Goal: Task Accomplishment & Management: Complete application form

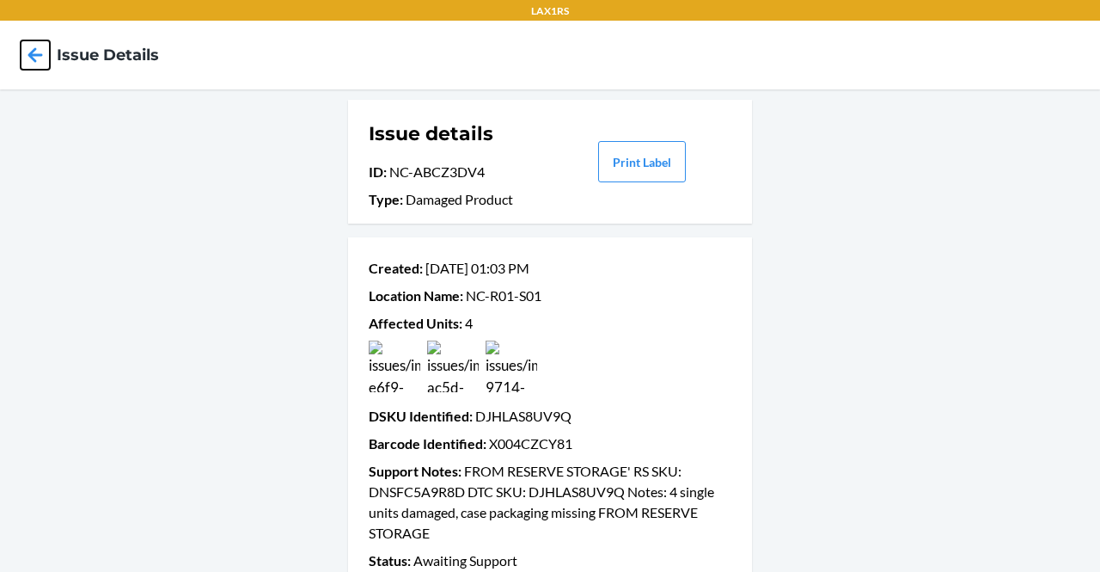
click at [38, 50] on icon at bounding box center [35, 54] width 29 height 29
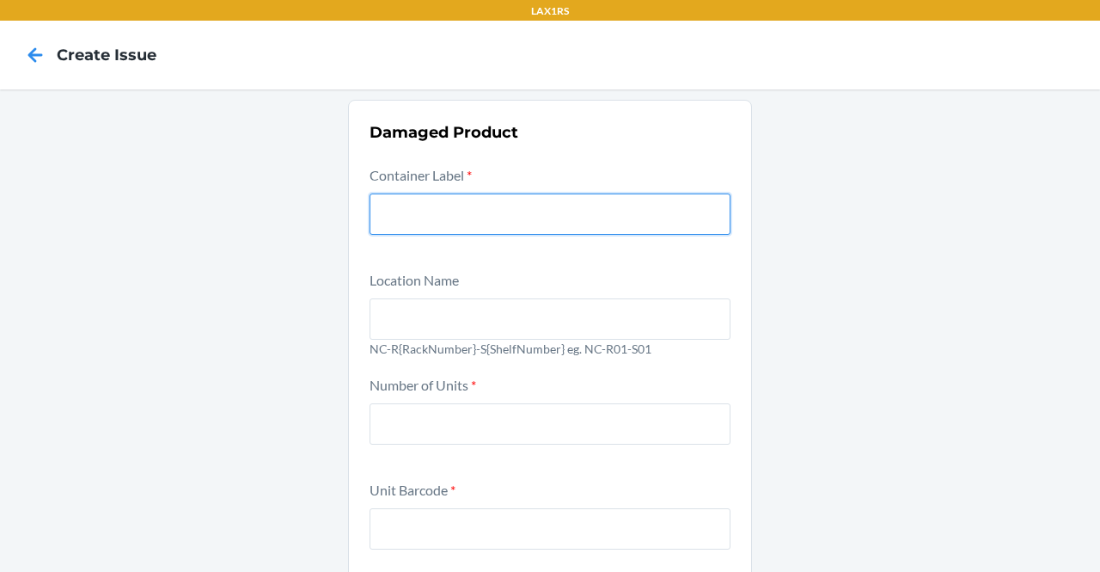
click at [519, 218] on input "text" at bounding box center [550, 213] width 361 height 41
paste input "9572666"
type input "9572666"
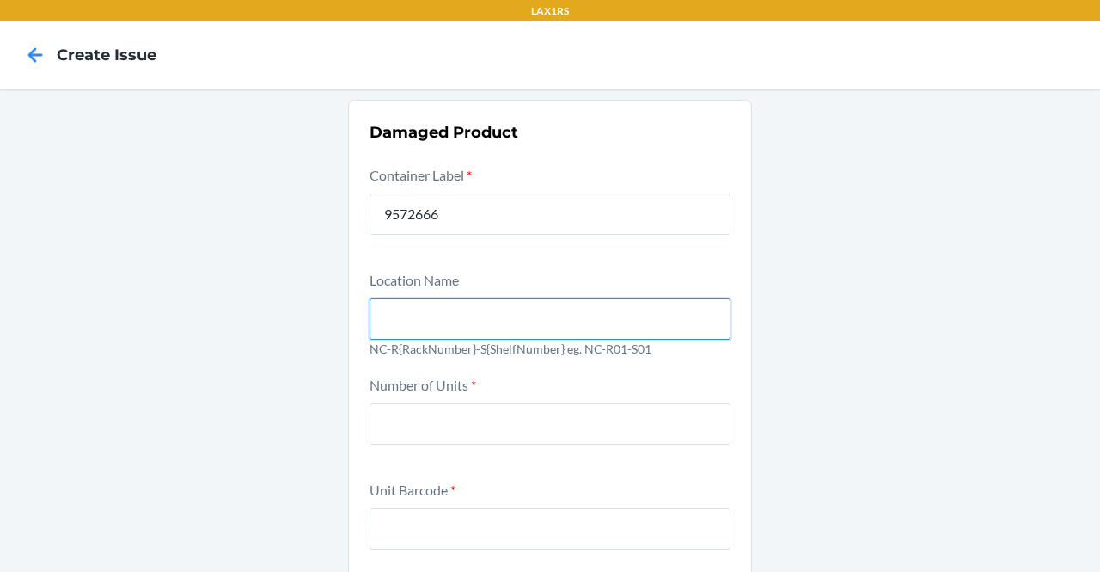
click at [473, 319] on input "text" at bounding box center [550, 318] width 361 height 41
type input "NC-R01-S01"
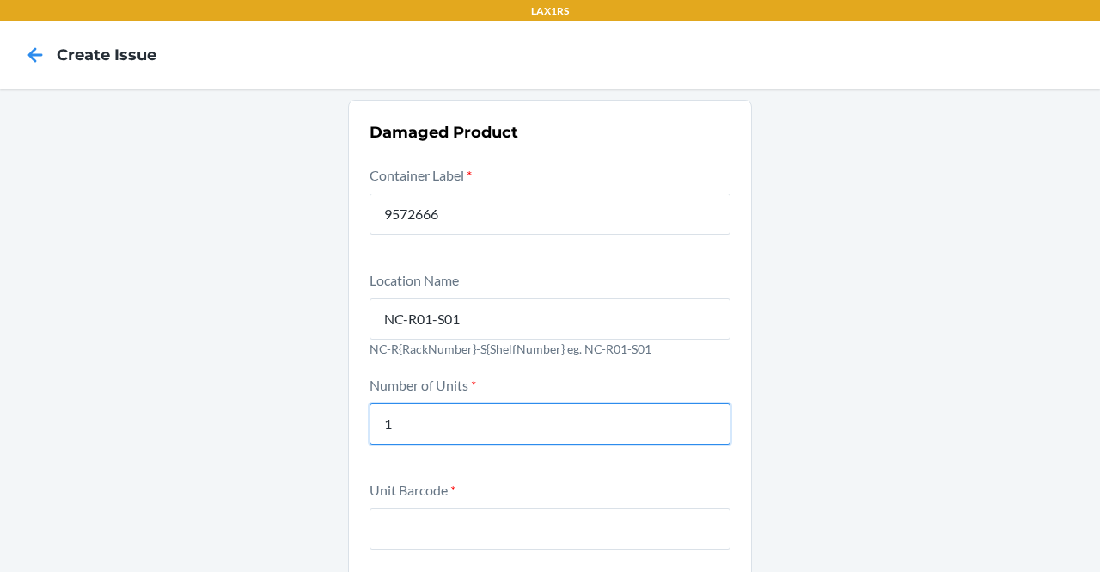
click at [427, 424] on input "1" at bounding box center [550, 423] width 361 height 41
type input "1"
click at [389, 435] on input "1" at bounding box center [550, 423] width 361 height 41
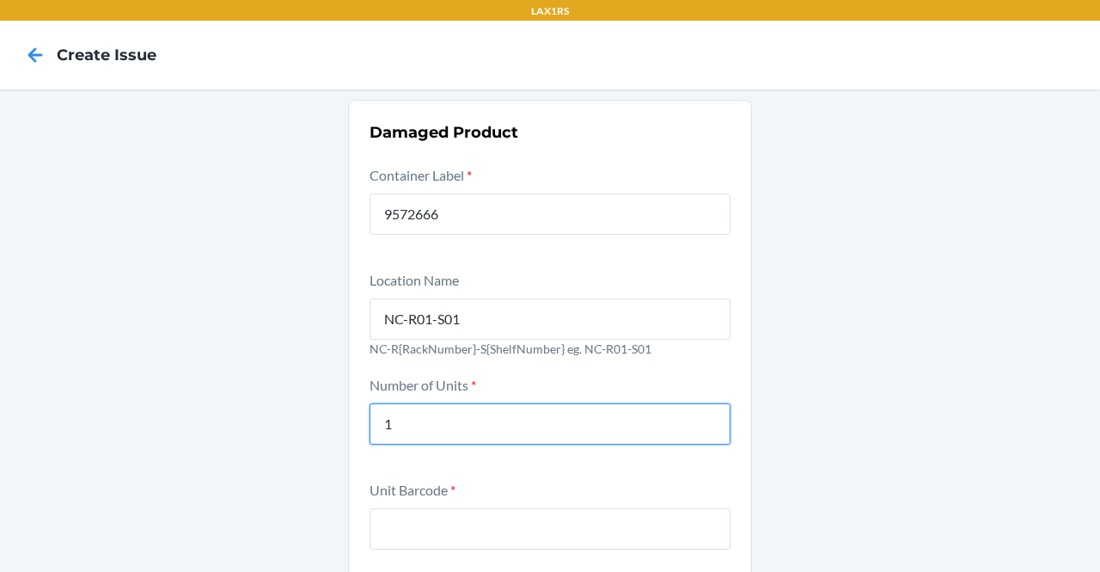
click at [389, 435] on input "1" at bounding box center [550, 423] width 361 height 41
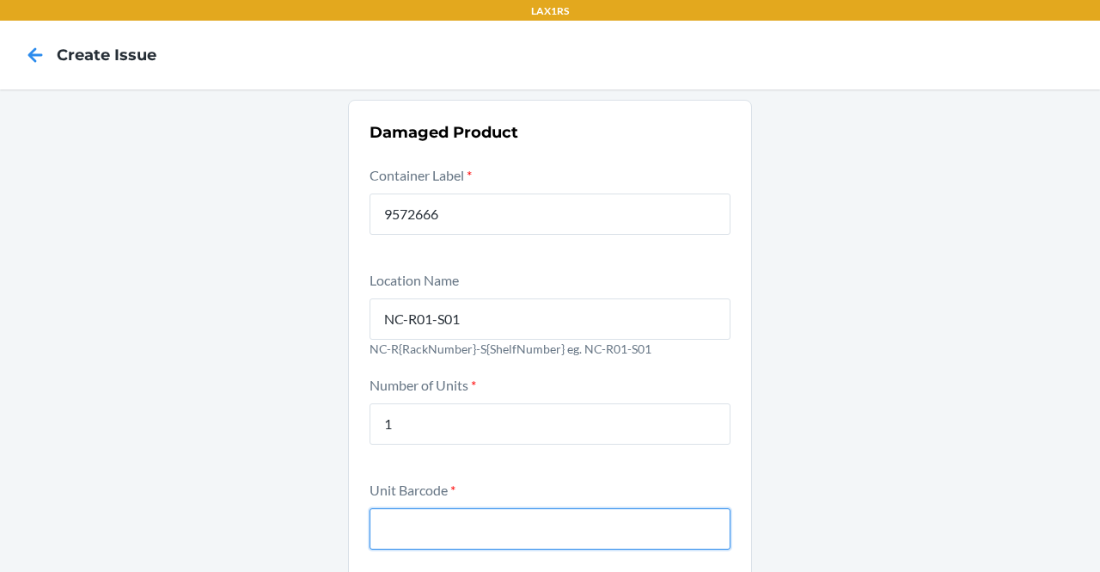
click at [406, 539] on input "text" at bounding box center [550, 528] width 361 height 41
paste input "198119011489"
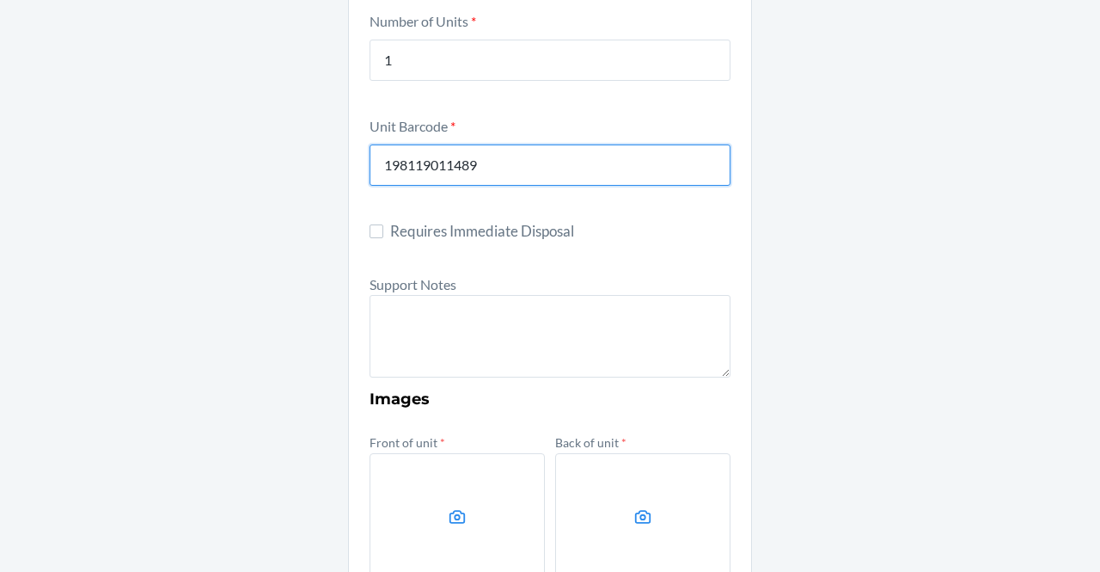
scroll to position [370, 0]
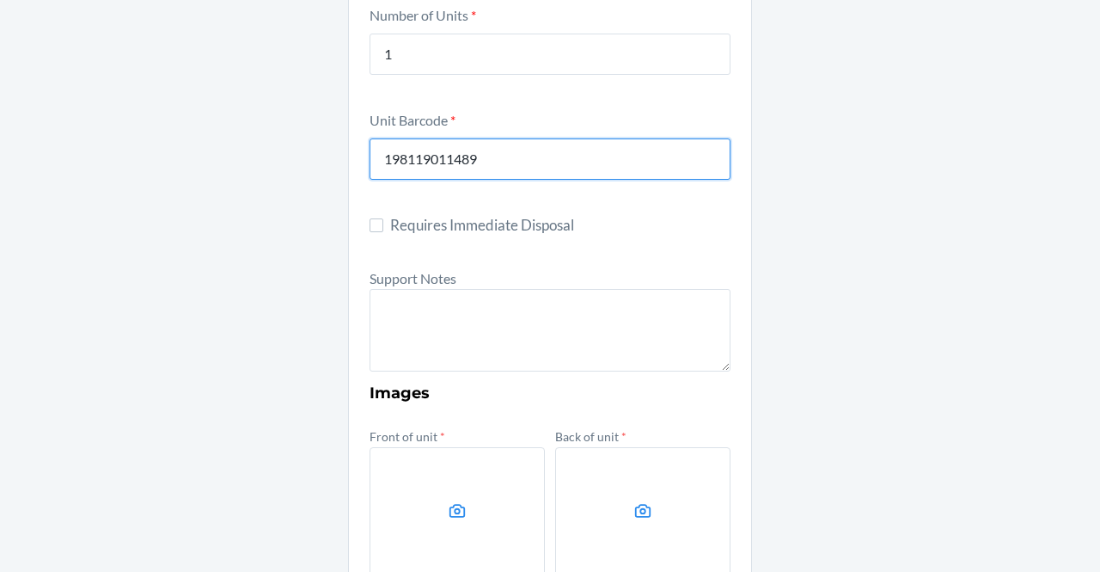
type input "198119011489"
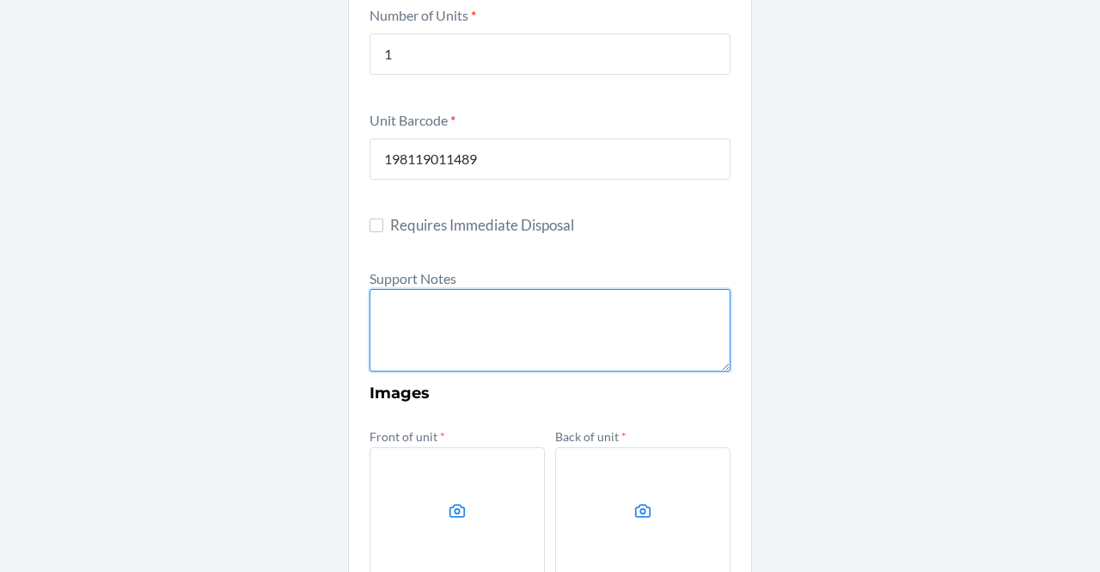
click at [485, 304] on textarea at bounding box center [550, 330] width 361 height 83
paste textarea "Unit found without packaging; one shoe is missing."
click at [370, 305] on textarea "Unit found without packaging; one shoe is missing." at bounding box center [550, 330] width 361 height 83
type textarea "Unit found without packaging; one shoe is missing."
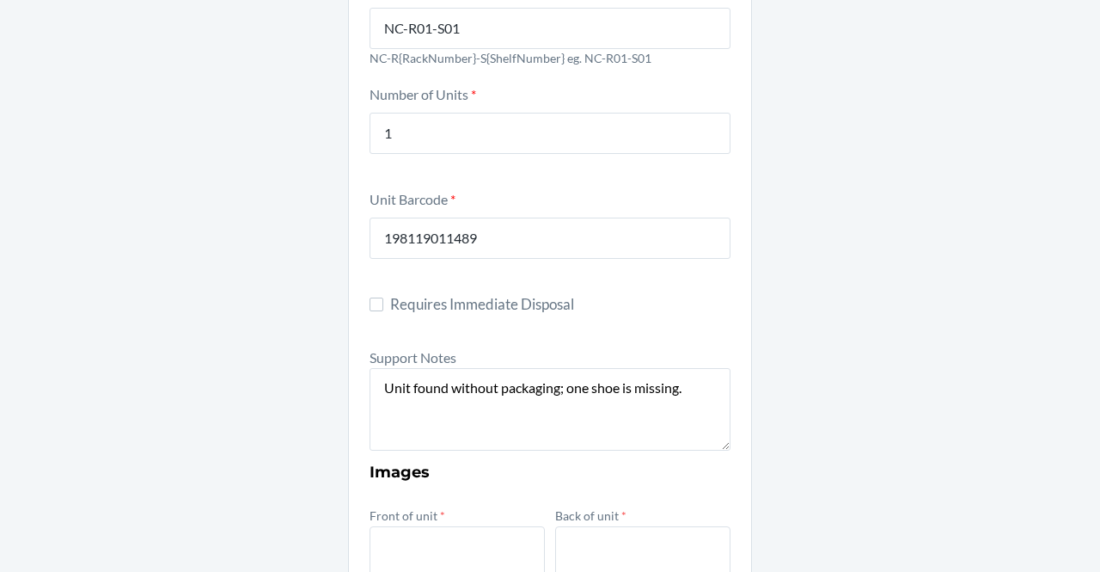
scroll to position [287, 0]
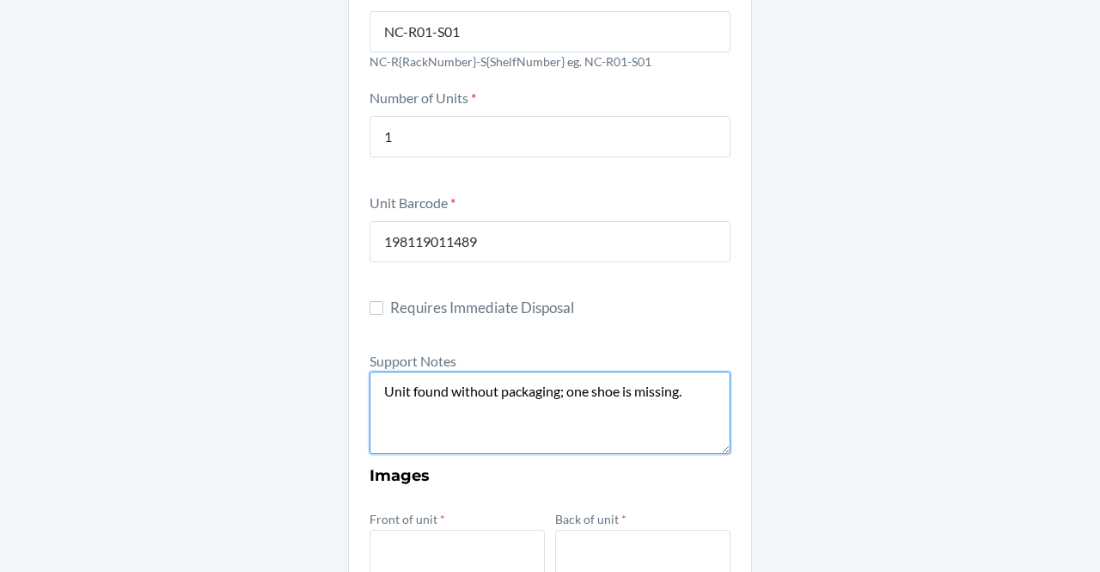
click at [378, 404] on textarea "Unit found without packaging; one shoe is missing." at bounding box center [550, 412] width 361 height 83
click at [371, 388] on textarea "Notes: Unit found without packaging; one shoe is missing." at bounding box center [550, 412] width 361 height 83
paste textarea "FROM RESERVE STORAGE' RS SKU: DTC SKU:"
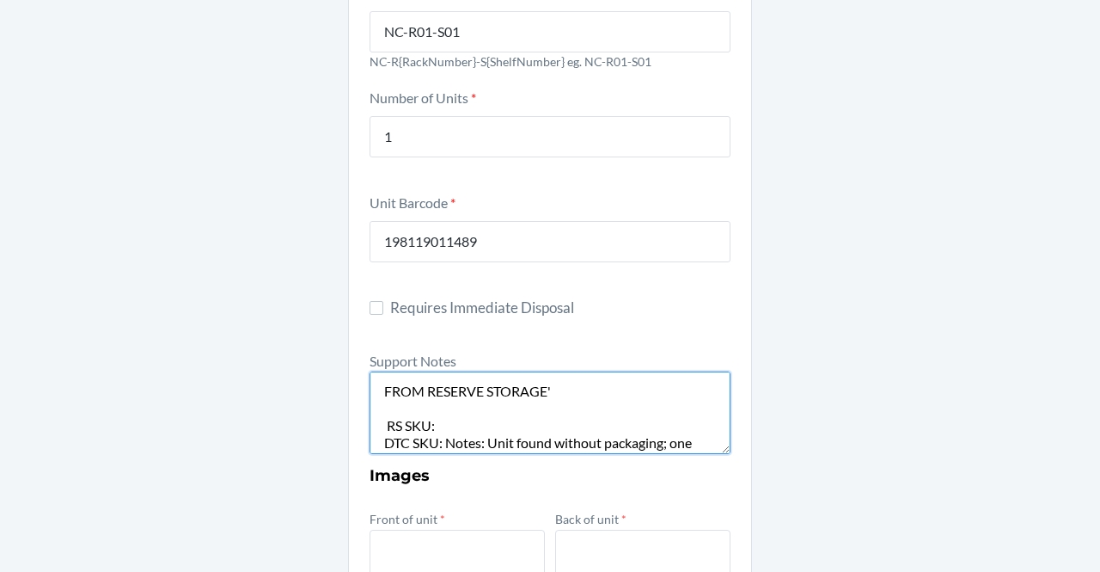
click at [381, 424] on textarea "FROM RESERVE STORAGE' RS SKU: DTC SKU: Notes: Unit found without packaging; one…" at bounding box center [550, 412] width 361 height 83
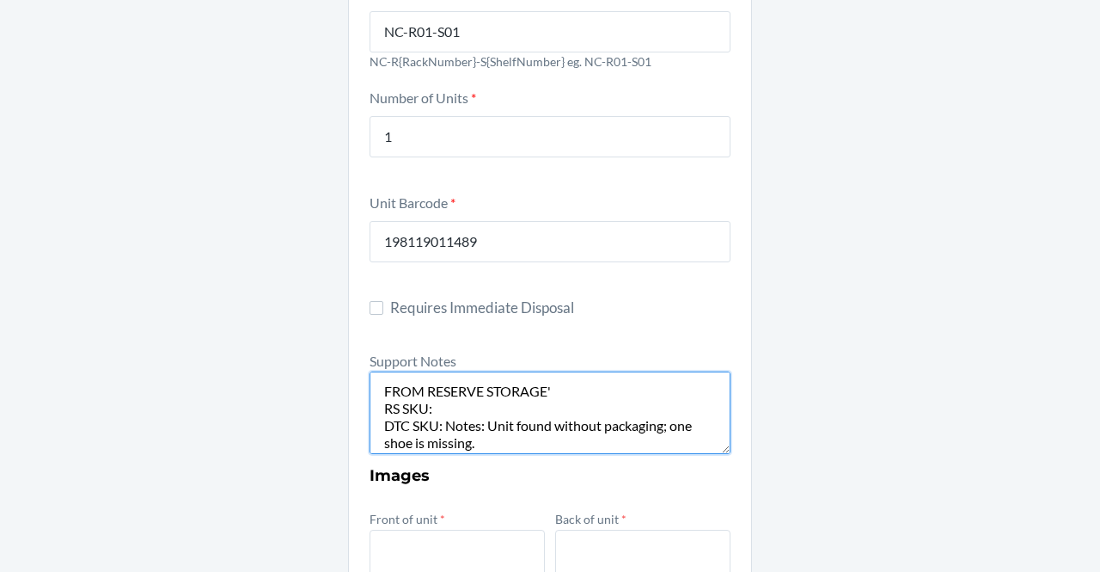
click at [442, 424] on textarea "FROM RESERVE STORAGE' RS SKU: DTC SKU: Notes: Unit found without packaging; one…" at bounding box center [550, 412] width 361 height 83
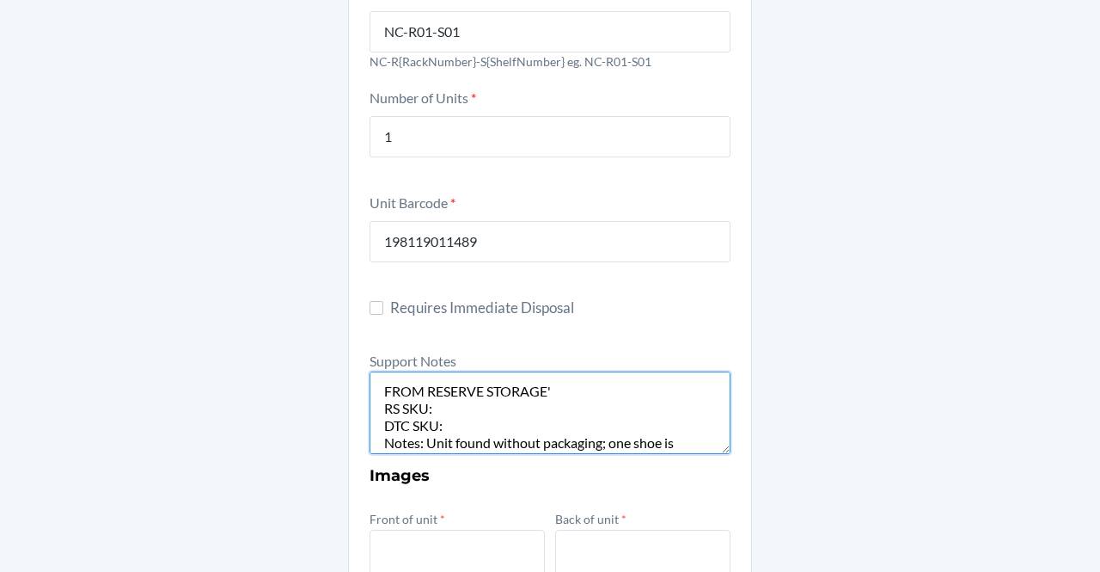
click at [442, 424] on textarea "FROM RESERVE STORAGE' RS SKU: DTC SKU: Notes: Unit found without packaging; one…" at bounding box center [550, 412] width 361 height 83
click at [579, 388] on textarea "FROM RESERVE STORAGE' RS SKU: DTC SKU: Notes: Unit found without packaging; one…" at bounding box center [550, 412] width 361 height 83
click at [430, 424] on textarea "FROM RESERVE STORAGE RS SKU: DTC SKU: Notes: Unit found without packaging; one …" at bounding box center [550, 412] width 361 height 83
paste textarea "DUH929YRDUL"
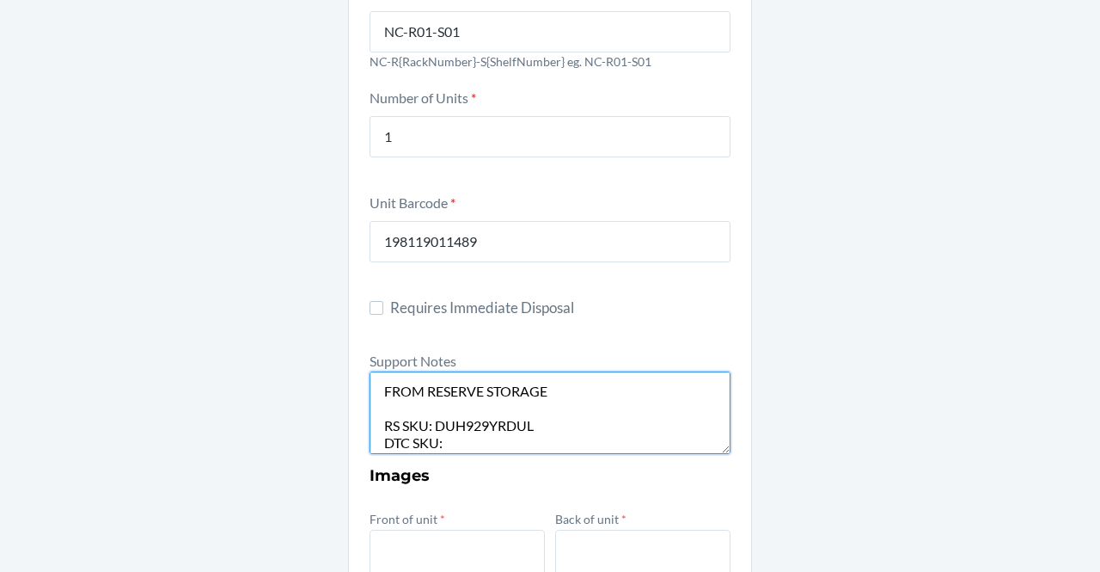
click at [456, 439] on textarea "FROM RESERVE STORAGE RS SKU: DUH929YRDUL DTC SKU: Notes: Unit found without pac…" at bounding box center [550, 412] width 361 height 83
paste textarea "DUDDYLZ72C7"
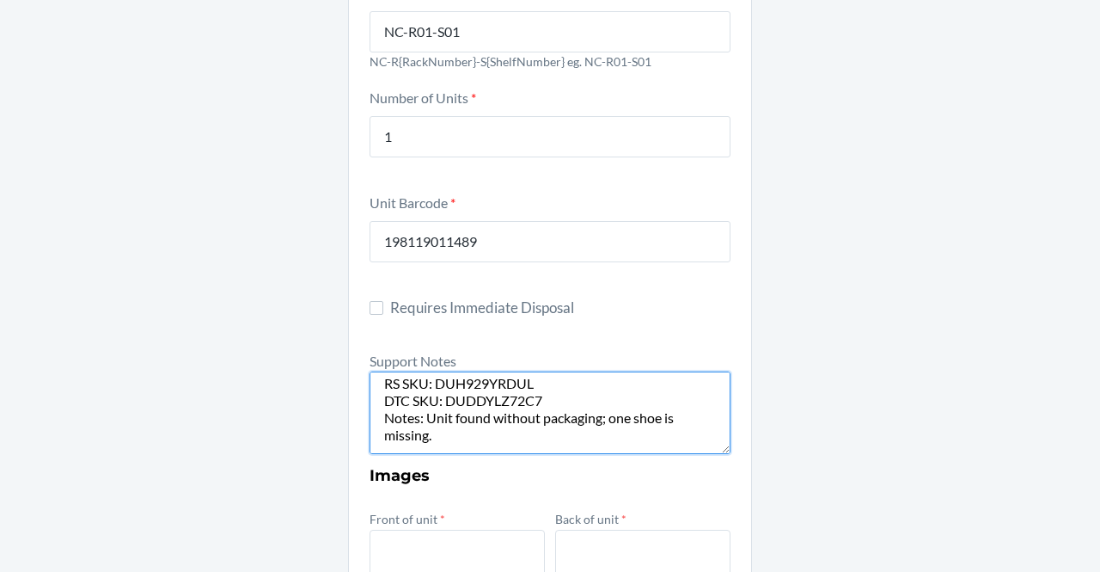
click at [450, 434] on textarea "FROM RESERVE STORAGE RS SKU: DUH929YRDUL DTC SKU: DUDDYLZ72C7 Notes: Unit found…" at bounding box center [550, 412] width 361 height 83
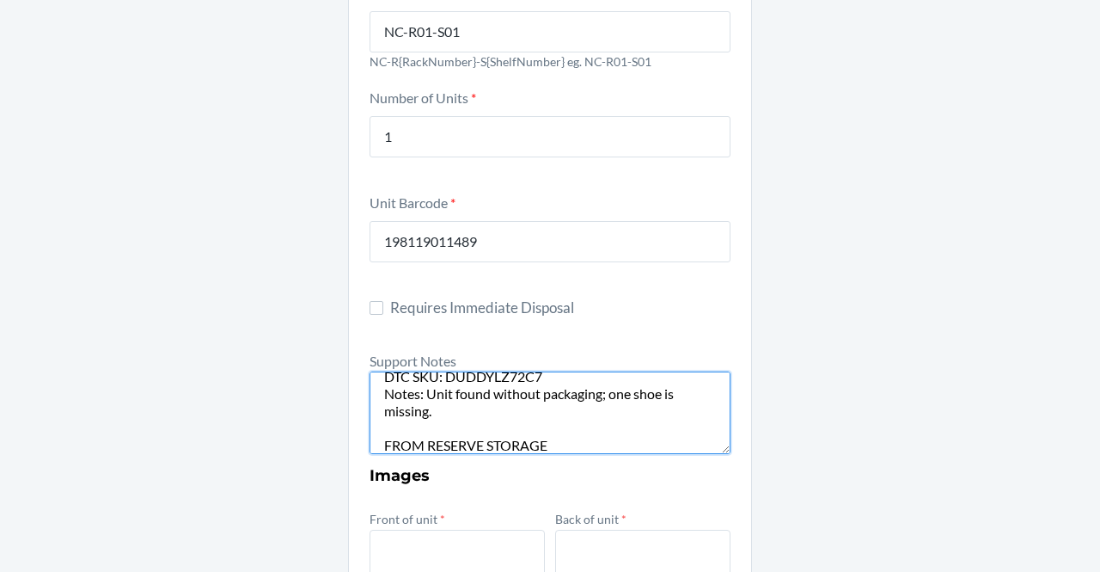
type textarea "FROM RESERVE STORAGE RS SKU: DUH929YRDUL DTC SKU: DUDDYLZ72C7 Notes: Unit found…"
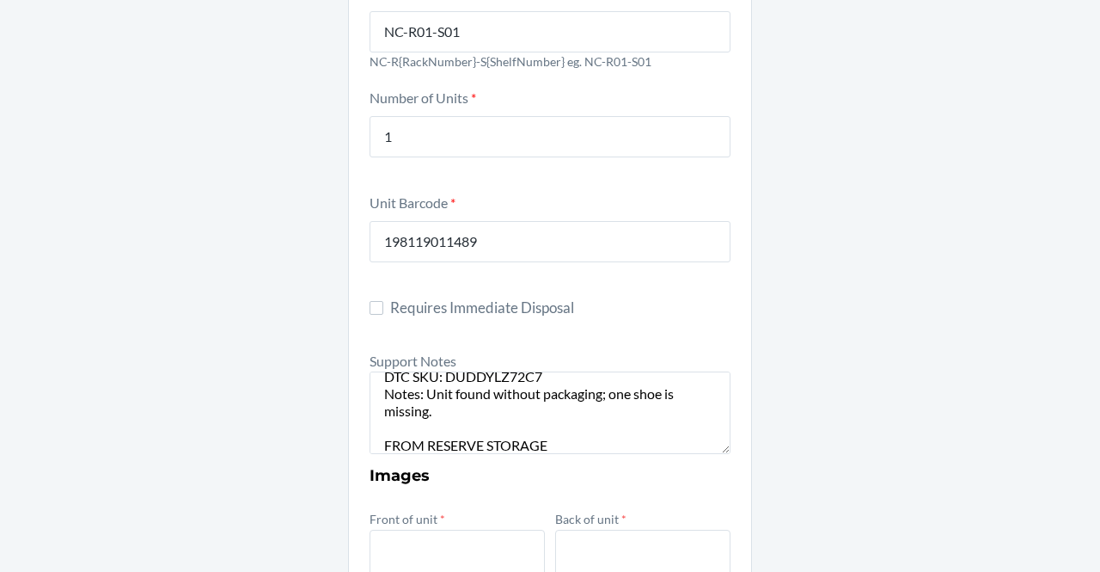
click at [959, 437] on div "Damaged Product Container Label * 9572666 Location Name [GEOGRAPHIC_DATA]-R01-S…" at bounding box center [550, 438] width 1100 height 1272
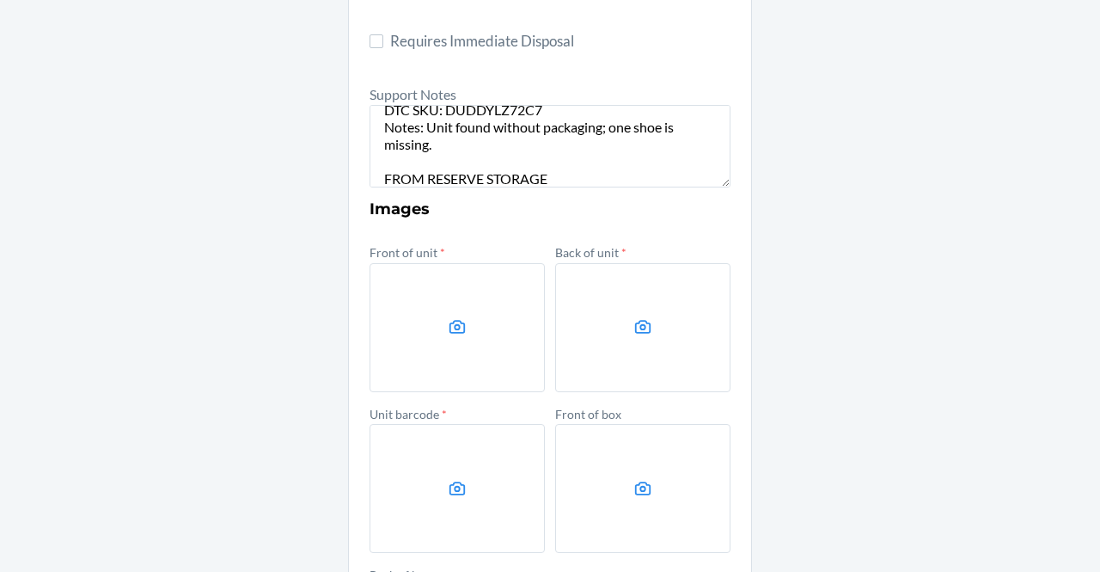
click at [469, 300] on label at bounding box center [457, 327] width 175 height 129
click at [0, 0] on input "file" at bounding box center [0, 0] width 0 height 0
click at [583, 371] on label at bounding box center [642, 327] width 175 height 129
click at [0, 0] on input "file" at bounding box center [0, 0] width 0 height 0
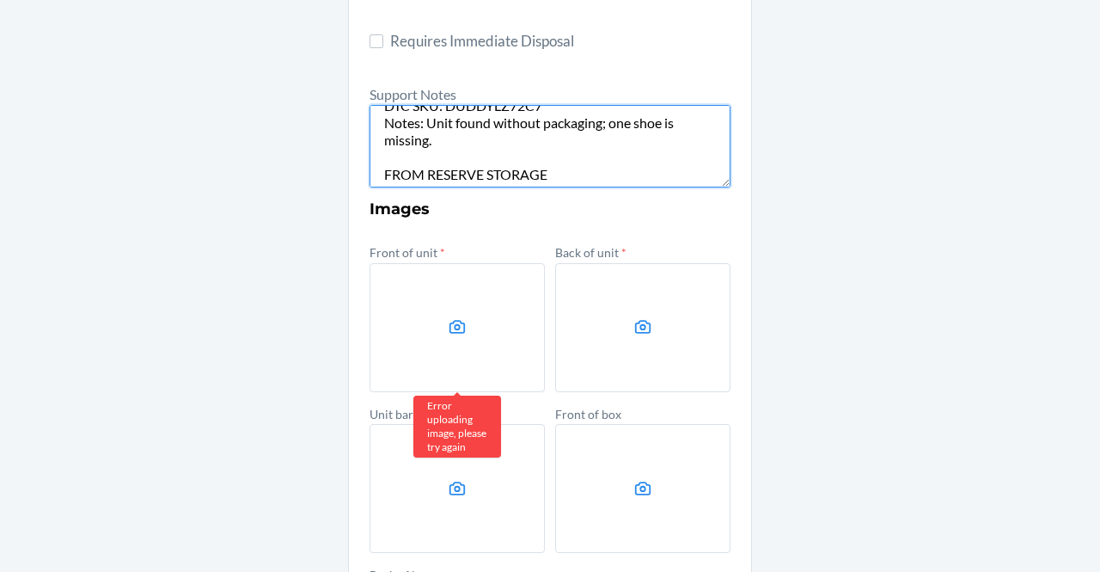
scroll to position [0, 0]
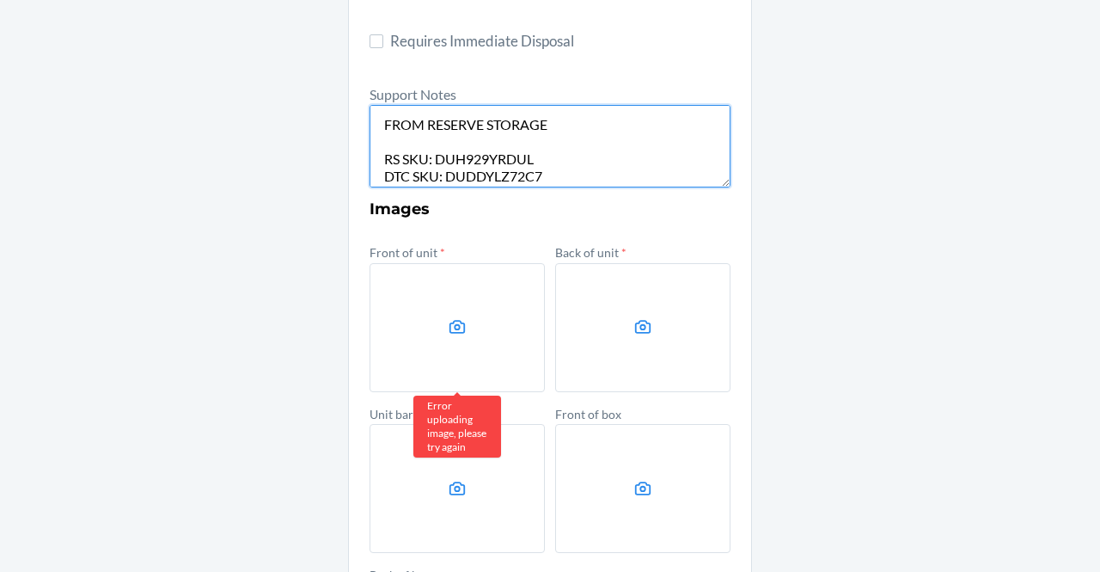
drag, startPoint x: 548, startPoint y: 178, endPoint x: 291, endPoint y: 17, distance: 303.2
click at [291, 17] on div "Damaged Product Container Label * 9572666 Location Name [GEOGRAPHIC_DATA]-R01-S…" at bounding box center [550, 172] width 1100 height 1272
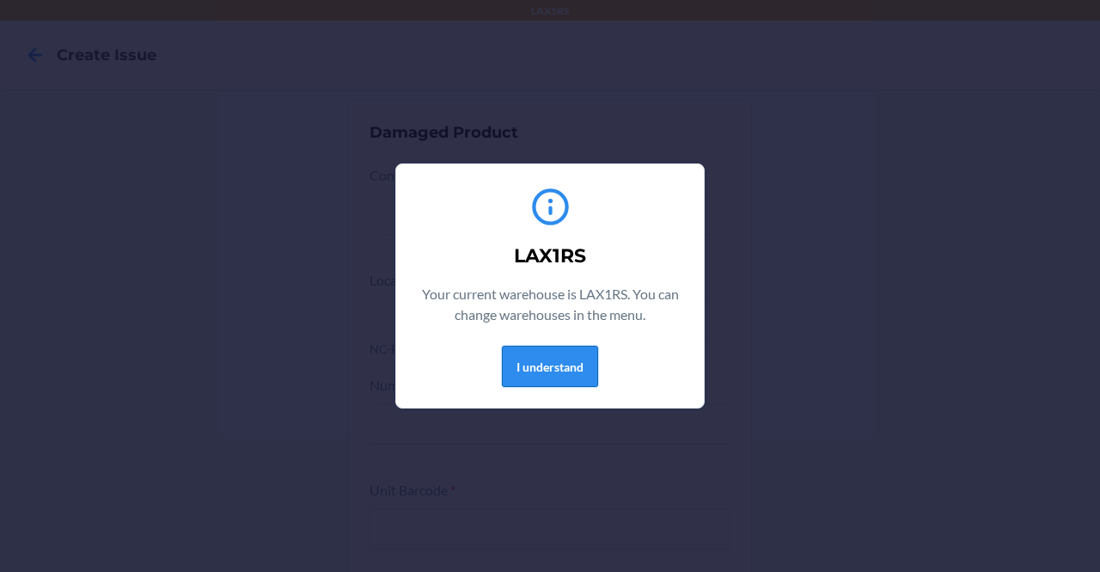
click at [538, 378] on button "I understand" at bounding box center [550, 366] width 96 height 41
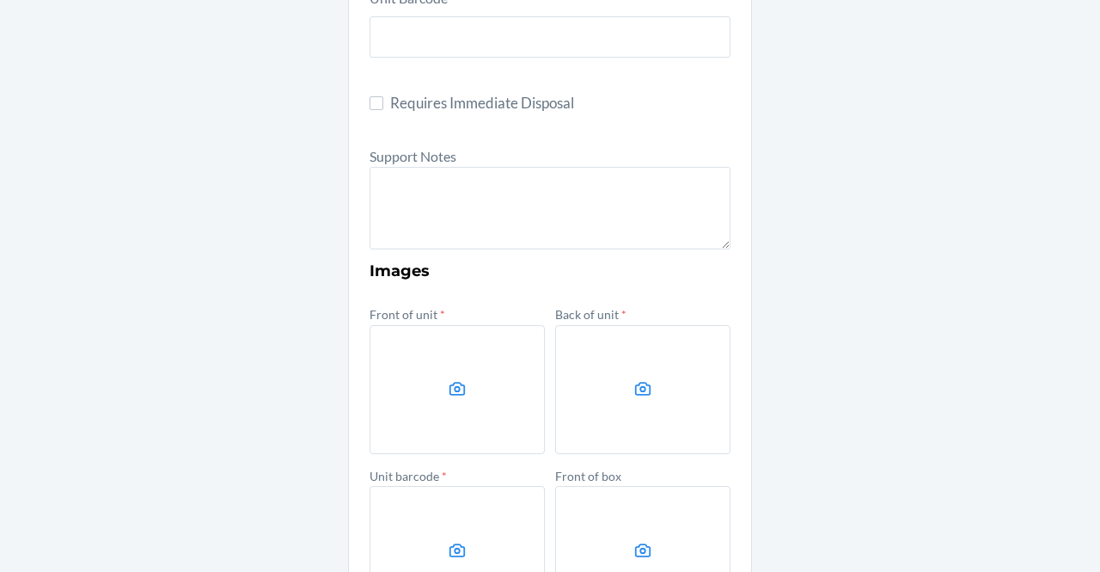
scroll to position [519, 0]
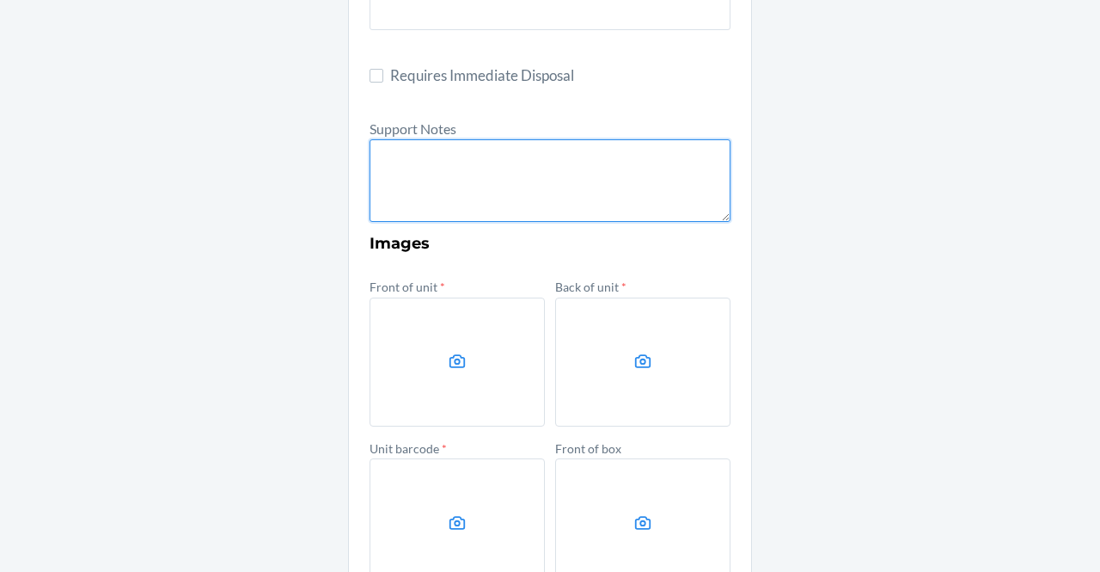
click at [543, 207] on textarea at bounding box center [550, 180] width 361 height 83
paste textarea "FROM RESERVE STORAGE RS SKU: DUH929YRDUL DTC SKU: DUDDYLZ72C7 Notes: Unit found…"
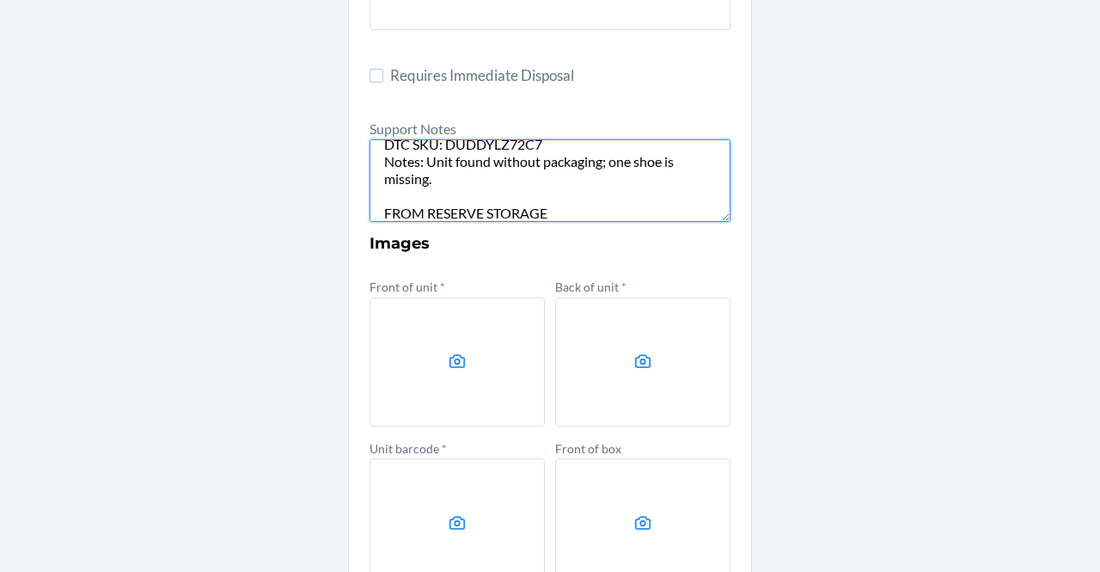
scroll to position [0, 0]
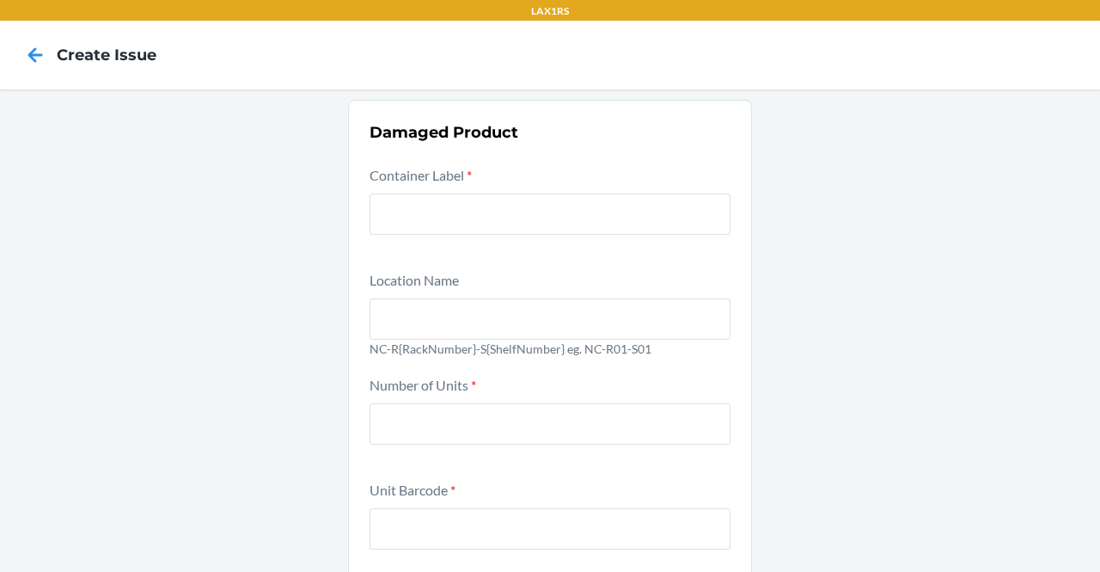
type textarea "FROM RESERVE STORAGE RS SKU: DUH929YRDUL DTC SKU: DUDDYLZ72C7 Notes: Unit found…"
click at [453, 229] on input "text" at bounding box center [550, 213] width 361 height 41
paste input "9572666"
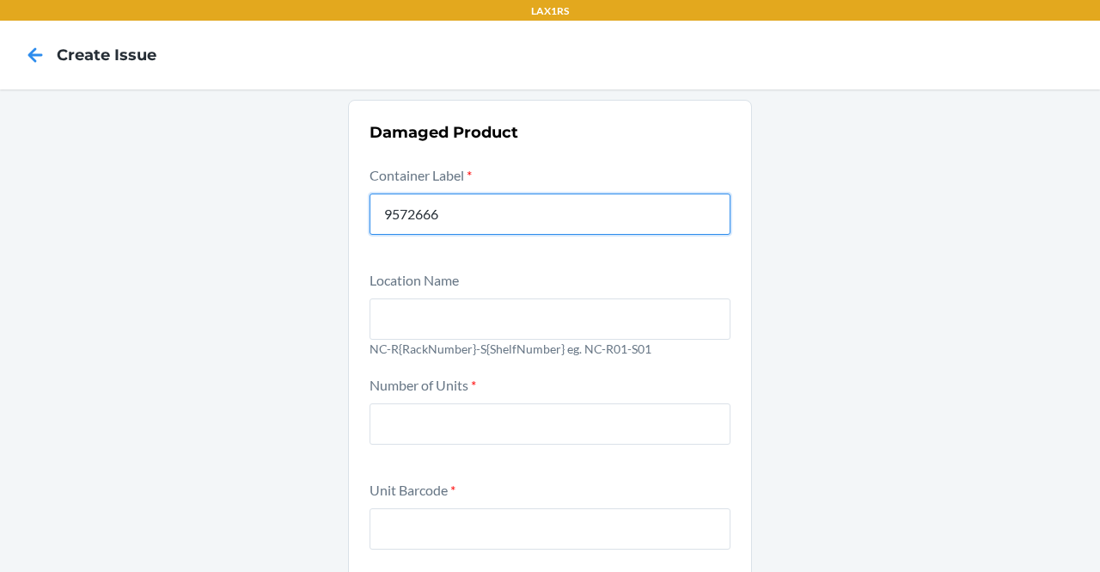
type input "9572666"
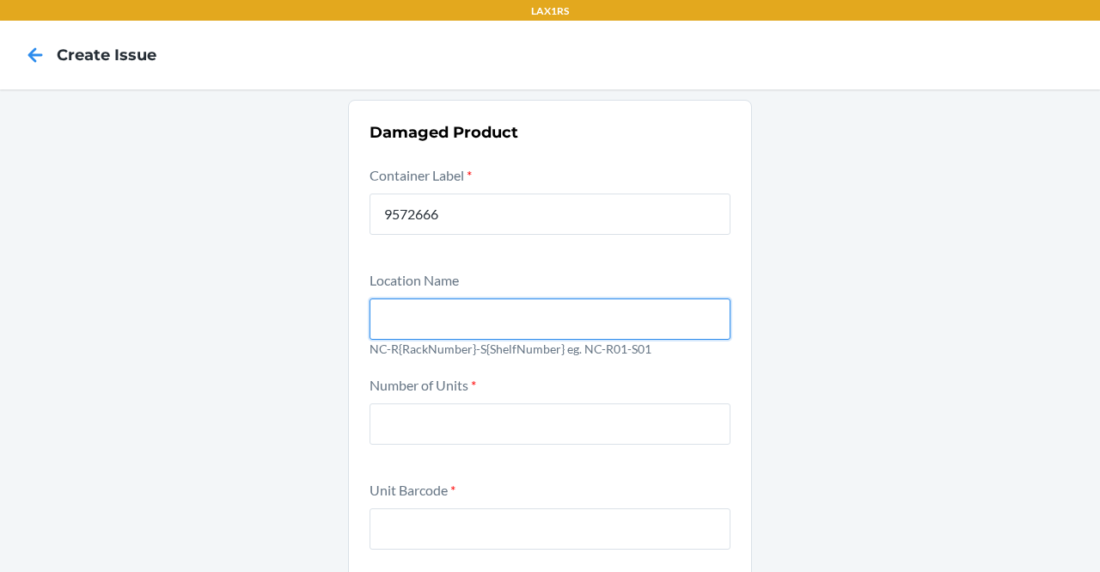
click at [435, 307] on input "text" at bounding box center [550, 318] width 361 height 41
type input "NC-R01-S01"
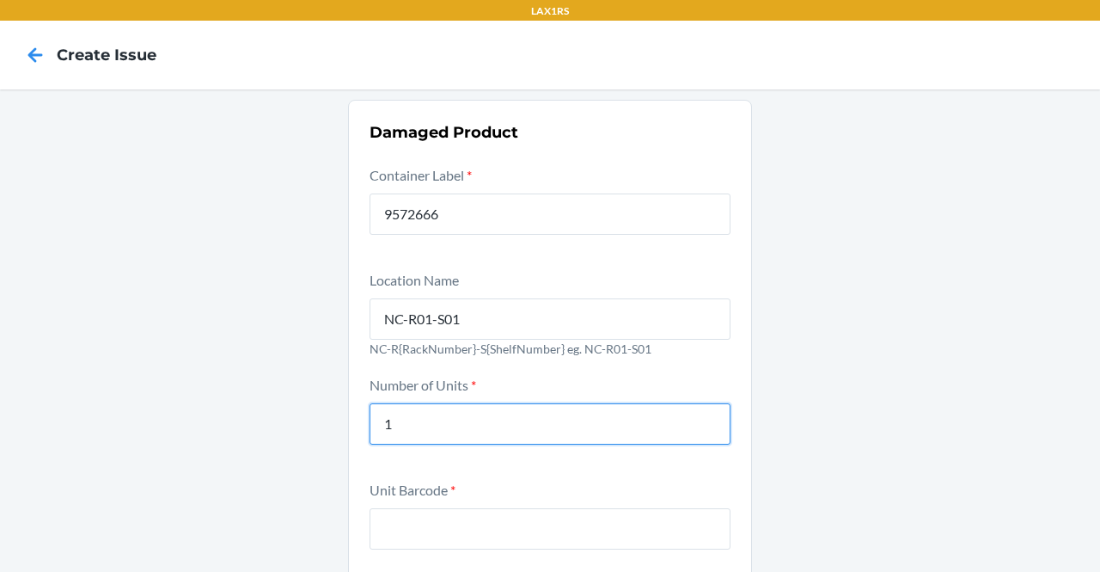
click at [437, 405] on input "1" at bounding box center [550, 423] width 361 height 41
type input "1"
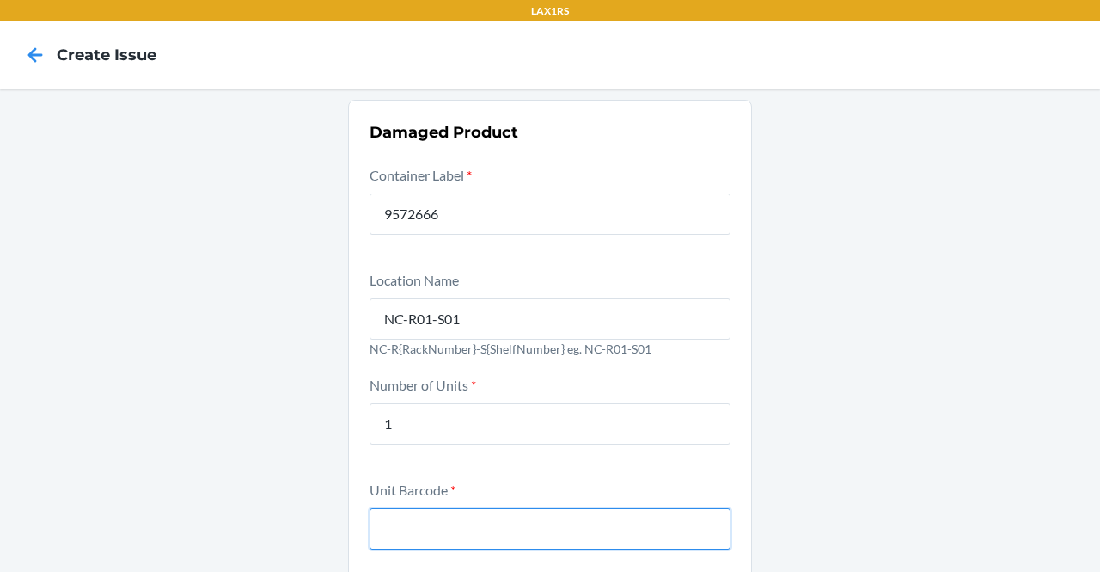
click at [505, 538] on input "text" at bounding box center [550, 528] width 361 height 41
paste input "198119011489"
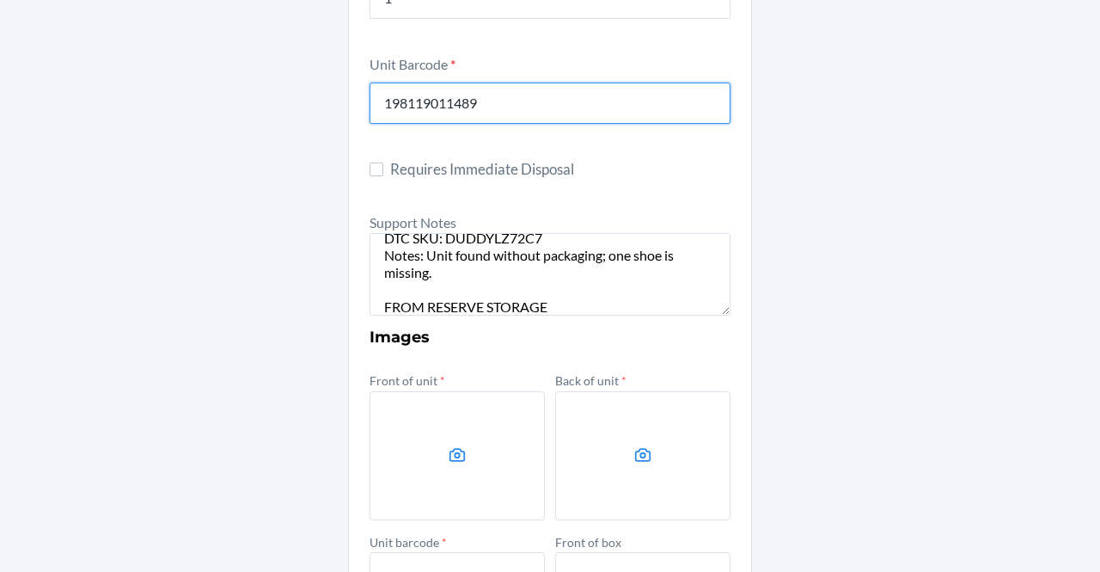
scroll to position [626, 0]
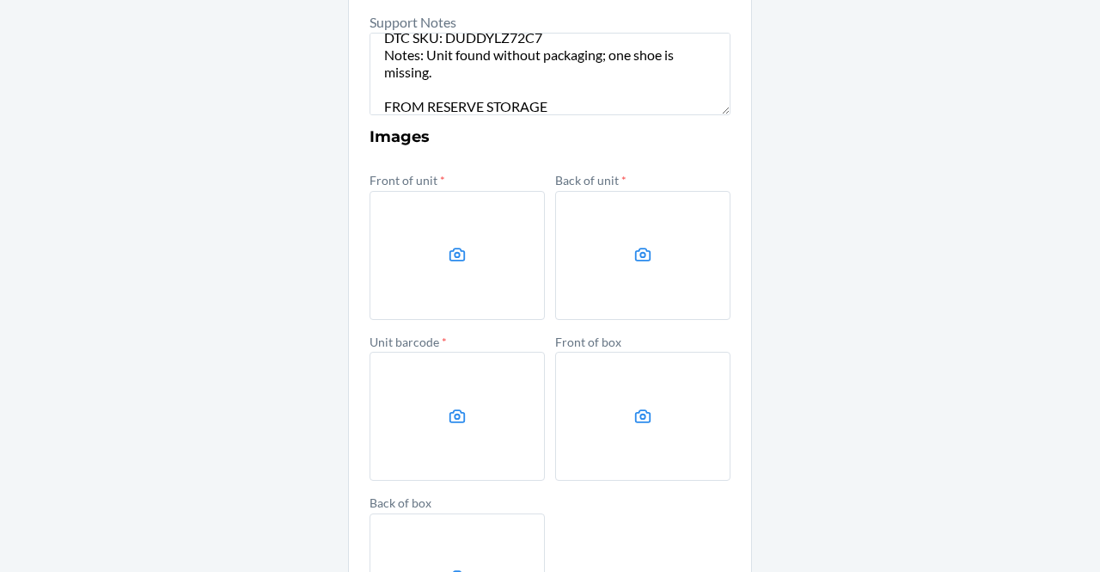
type input "198119011489"
click at [470, 242] on label at bounding box center [457, 255] width 175 height 129
click at [0, 0] on input "file" at bounding box center [0, 0] width 0 height 0
click at [679, 281] on label at bounding box center [642, 255] width 175 height 129
click at [0, 0] on input "file" at bounding box center [0, 0] width 0 height 0
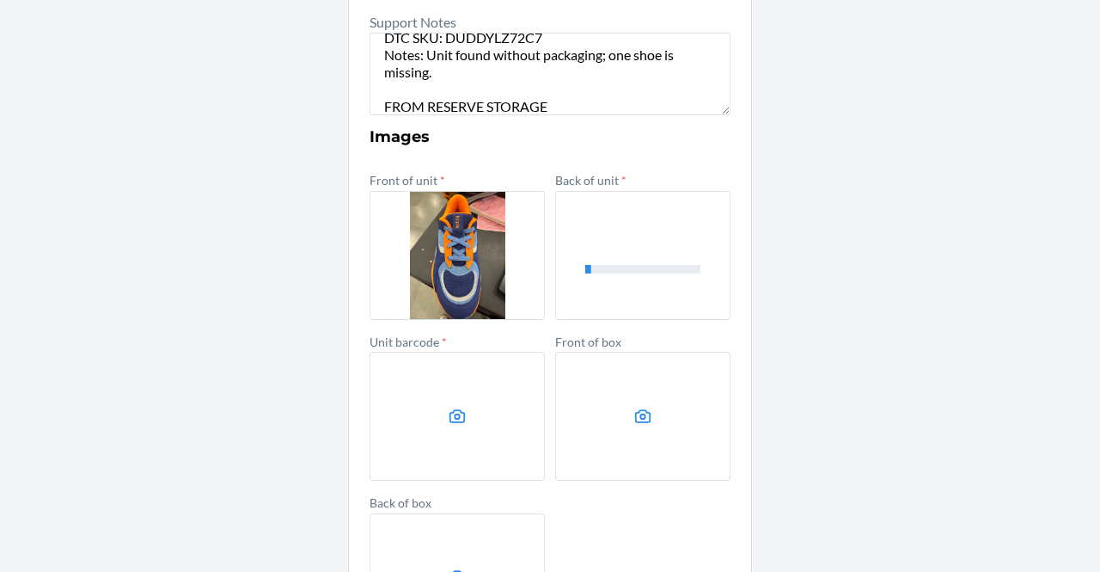
click at [481, 401] on label at bounding box center [457, 416] width 175 height 129
click at [0, 0] on input "file" at bounding box center [0, 0] width 0 height 0
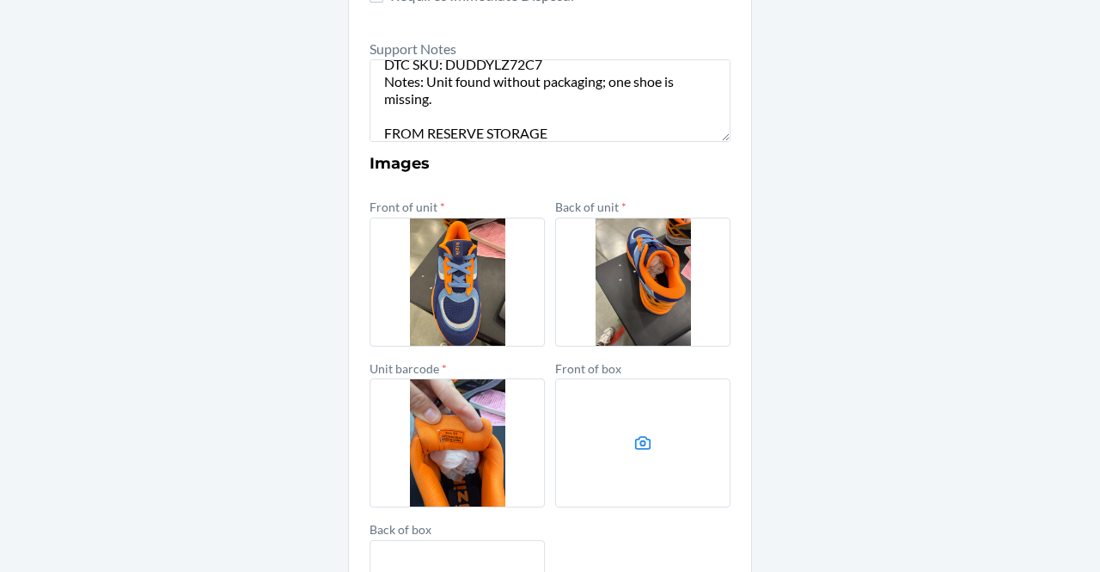
scroll to position [736, 0]
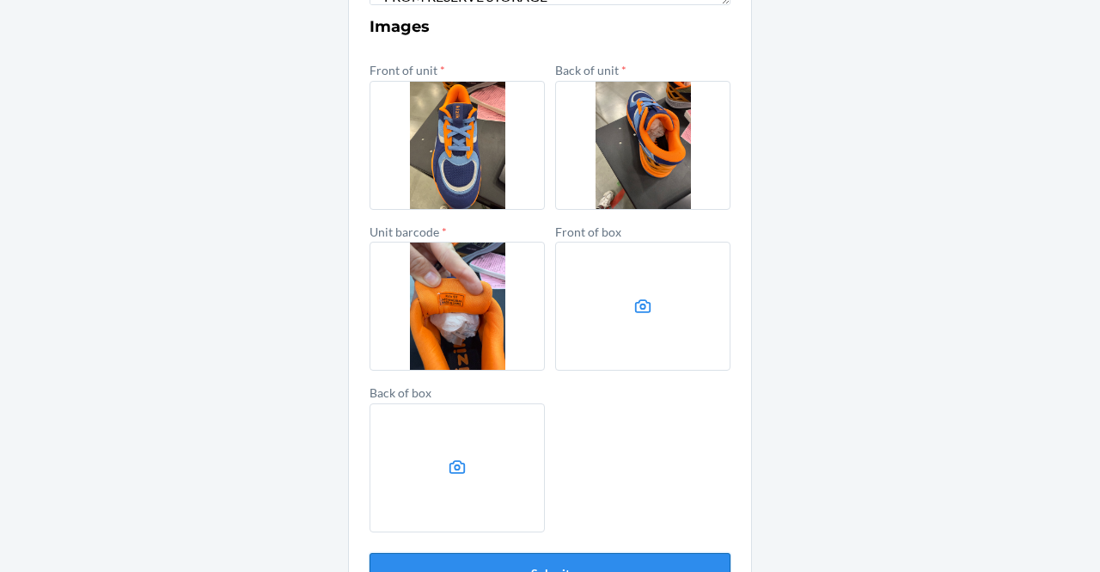
click at [626, 565] on button "Submit" at bounding box center [550, 573] width 361 height 41
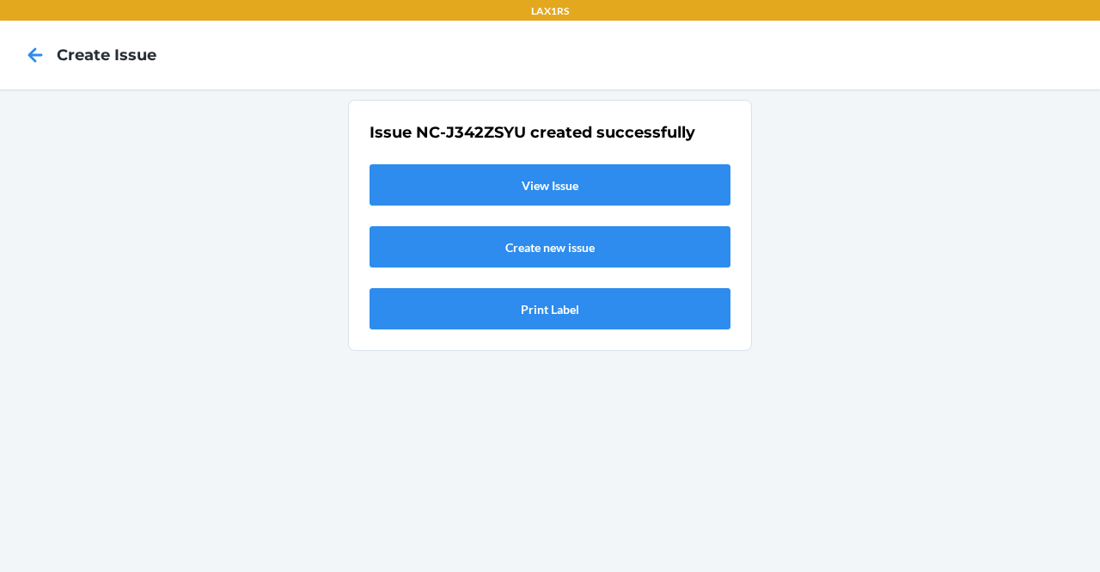
click at [561, 189] on link "View Issue" at bounding box center [550, 184] width 361 height 41
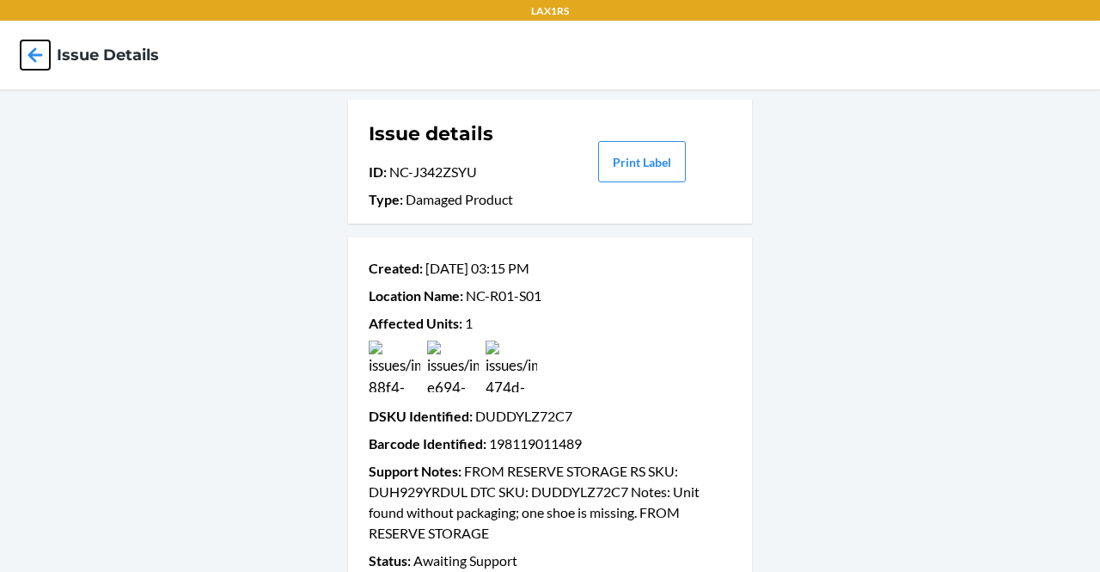
click at [25, 59] on icon at bounding box center [35, 54] width 29 height 29
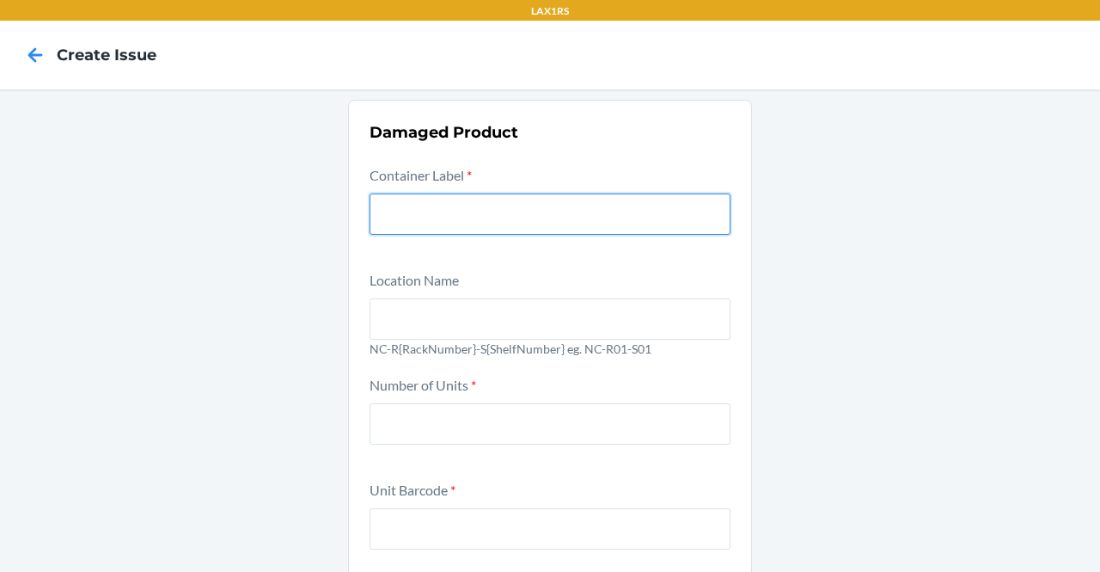
click at [449, 199] on input "text" at bounding box center [550, 213] width 361 height 41
click at [472, 206] on input "text" at bounding box center [550, 213] width 361 height 41
paste input "9572666"
type input "9572666"
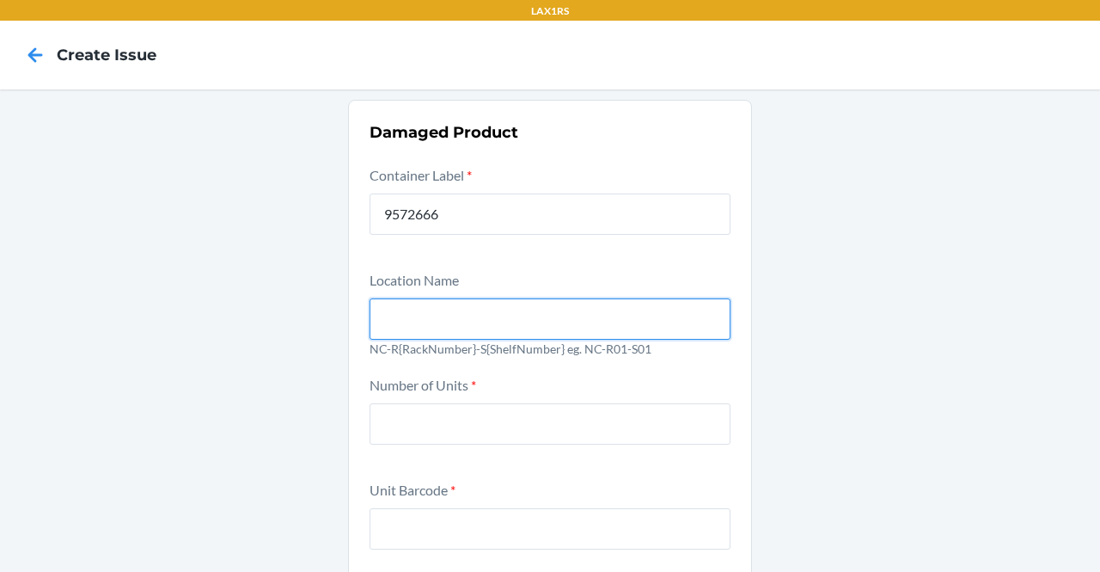
click at [464, 302] on input "text" at bounding box center [550, 318] width 361 height 41
type input "NC-R01-S01"
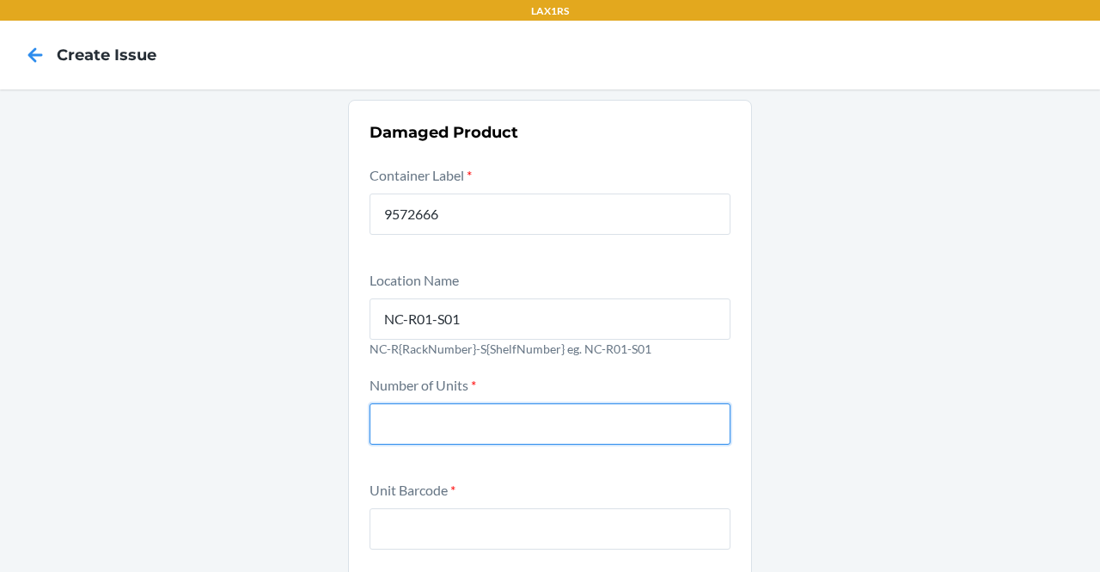
click at [497, 426] on input "number" at bounding box center [550, 423] width 361 height 41
type input "1"
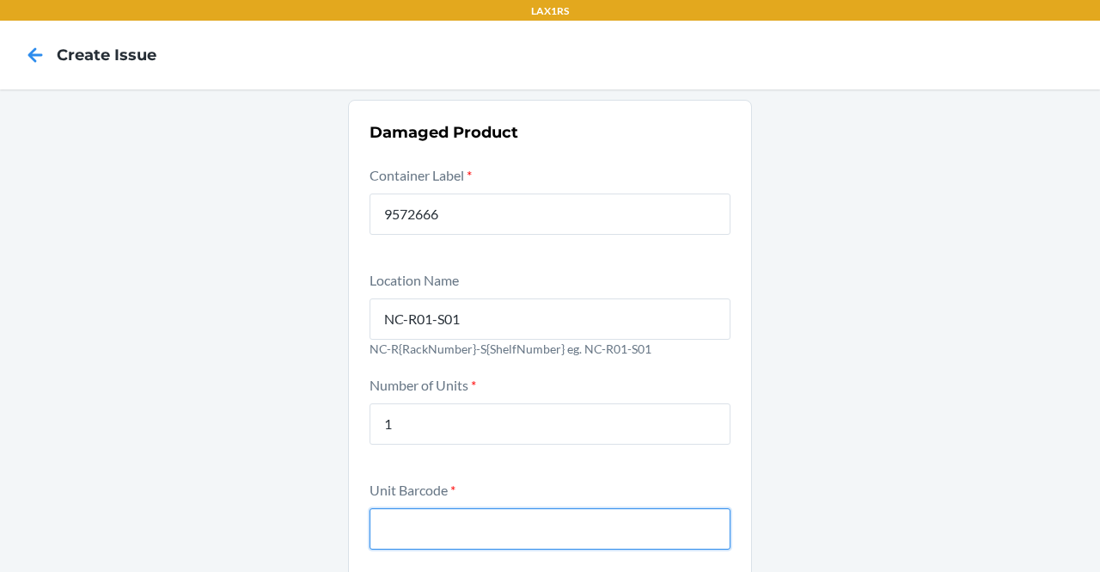
click at [490, 534] on input "text" at bounding box center [550, 528] width 361 height 41
paste input "00198119011656"
click at [392, 532] on input "00198119011656" at bounding box center [550, 528] width 361 height 41
type input "198119011656"
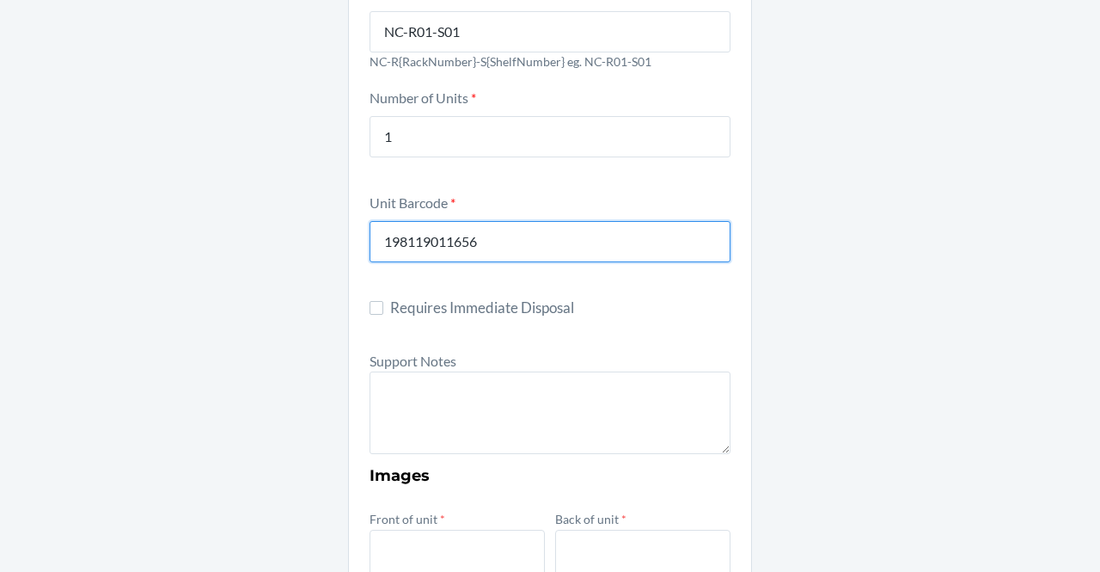
scroll to position [293, 0]
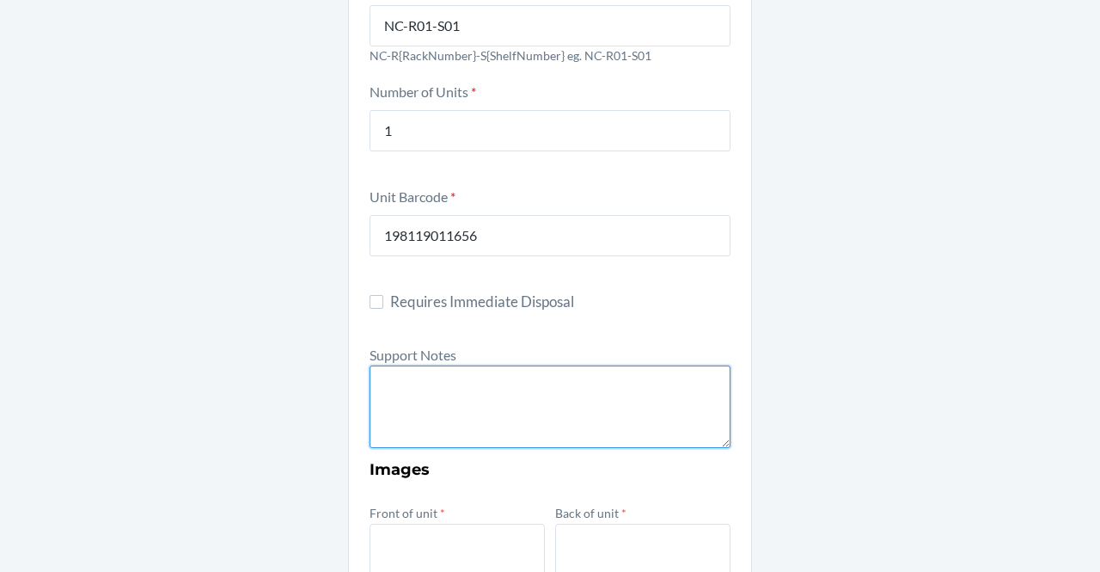
click at [484, 389] on textarea at bounding box center [550, 406] width 361 height 83
paste textarea ""Unit found without packaging; one shoe is missing.""
click at [382, 384] on textarea ""Unit found without packaging; one shoe is missing."" at bounding box center [550, 406] width 361 height 83
click at [691, 381] on textarea "Unit found without packaging; one shoe is missing."" at bounding box center [550, 406] width 361 height 83
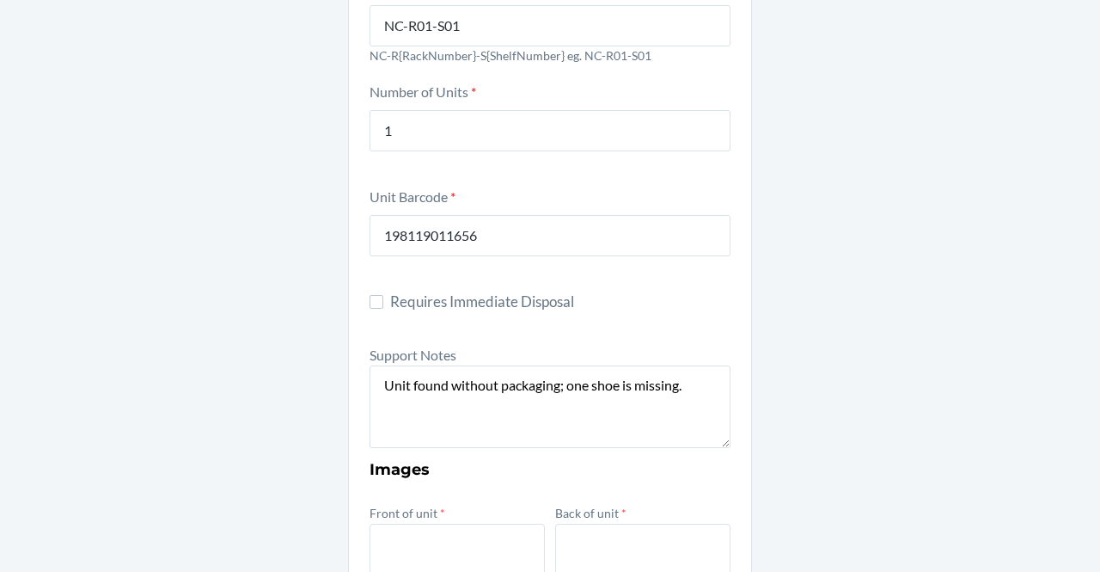
click at [1076, 357] on div "Damaged Product Container Label * 9572666 Location Name NC-R01-S01 NC-R{RackNum…" at bounding box center [550, 432] width 1100 height 1272
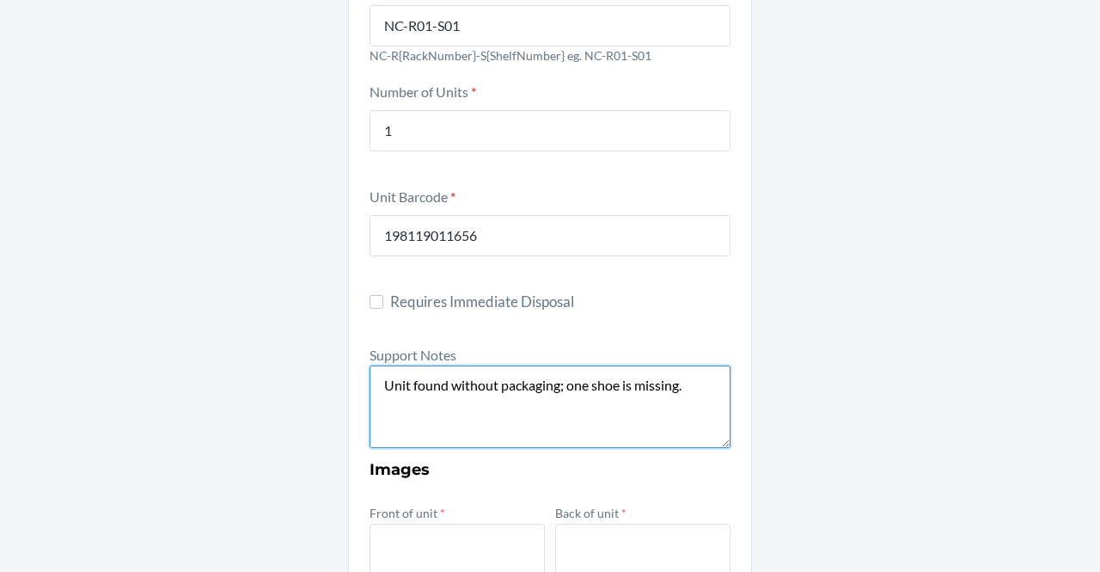
drag, startPoint x: 695, startPoint y: 404, endPoint x: 217, endPoint y: 400, distance: 478.9
click at [217, 400] on div "Damaged Product Container Label * 9572666 Location Name NC-R01-S01 NC-R{RackNum…" at bounding box center [550, 432] width 1100 height 1272
paste textarea "FROM RESERVE STORAGE' RS SKU: DTC SKU: Notes:Unit found without packaging. One …"
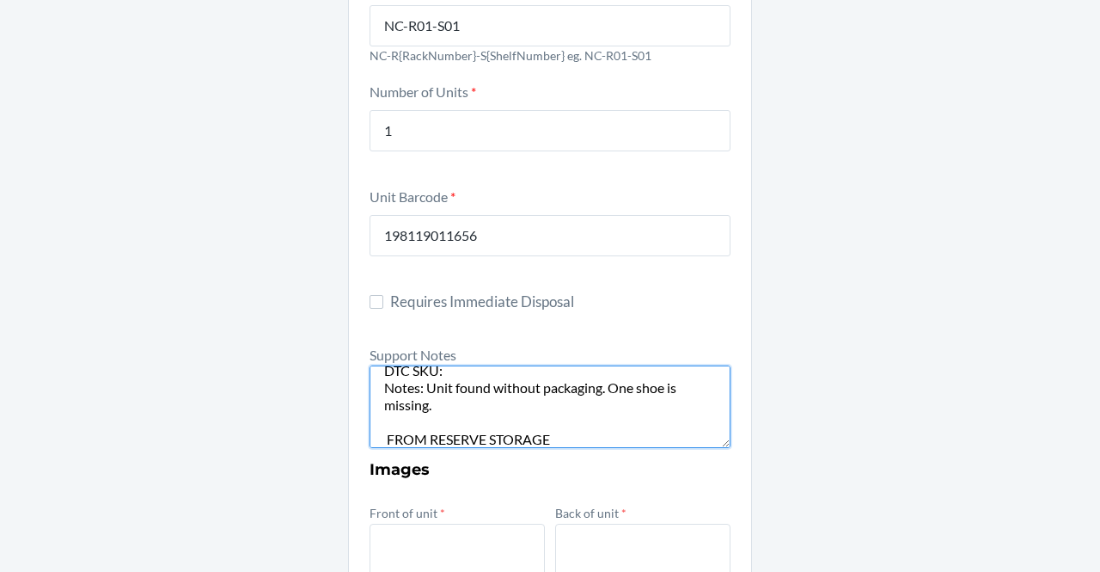
click at [416, 389] on textarea "FROM RESERVE STORAGE' RS SKU: DTC SKU: Notes: Unit found without packaging. One…" at bounding box center [550, 406] width 361 height 83
click at [445, 371] on textarea "FROM RESERVE STORAGE' RS SKU: DTC SKU: Notes: Unit found without packaging. One…" at bounding box center [550, 406] width 361 height 83
paste textarea "DHBL75NJ4YU"
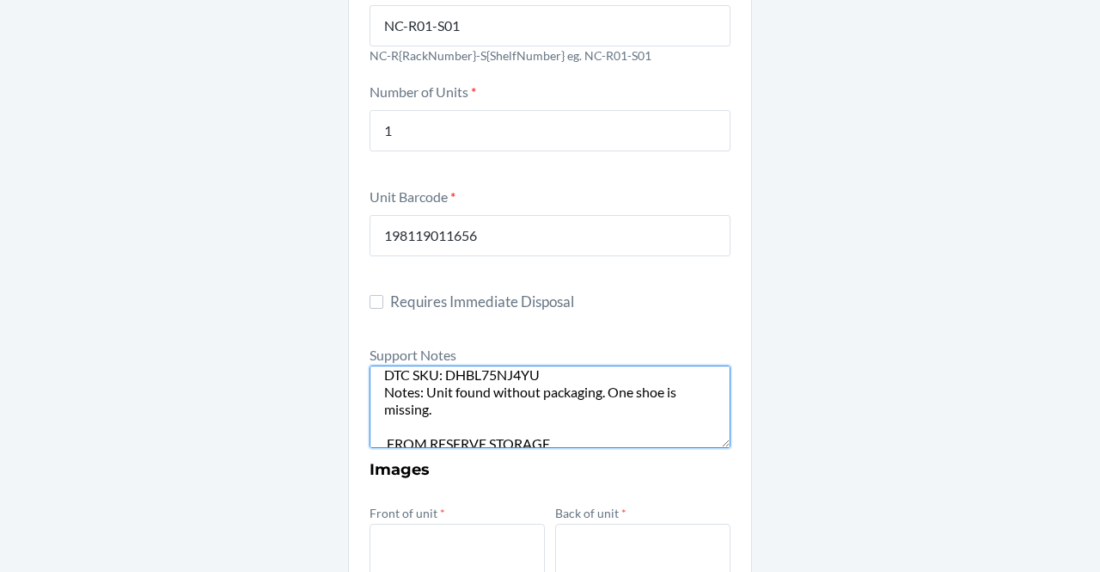
click at [480, 389] on textarea "FROM RESERVE STORAGE' RS SKU: DTC SKU: DHBL75NJ4YU Notes: Unit found without pa…" at bounding box center [550, 406] width 361 height 83
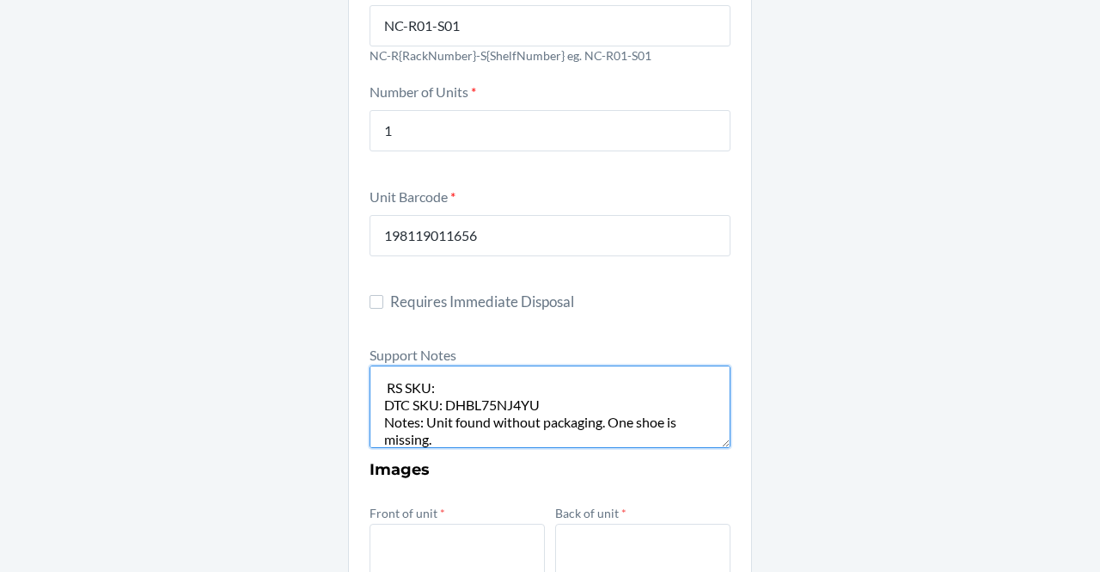
scroll to position [29, 0]
click at [435, 383] on textarea "FROM RESERVE STORAGE' RS SKU: DTC SKU: DHBL75NJ4YU Notes: Unit found without pa…" at bounding box center [550, 406] width 361 height 83
paste textarea "DVK78WGW8SD"
click at [438, 393] on textarea "FROM RESERVE STORAGE' RS SKU: DVK78WGW8SD DTC SKU: DHBL75NJ4YU Notes: Unit foun…" at bounding box center [550, 406] width 361 height 83
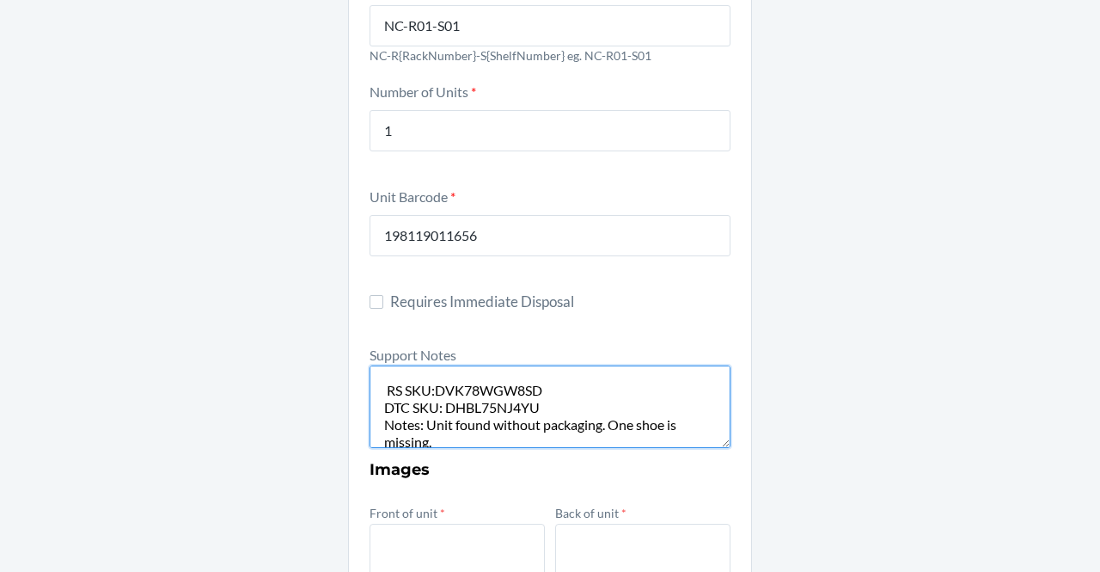
click at [383, 389] on textarea "FROM RESERVE STORAGE' RS SKU:DVK78WGW8SD DTC SKU: DHBL75NJ4YU Notes: Unit found…" at bounding box center [550, 406] width 361 height 83
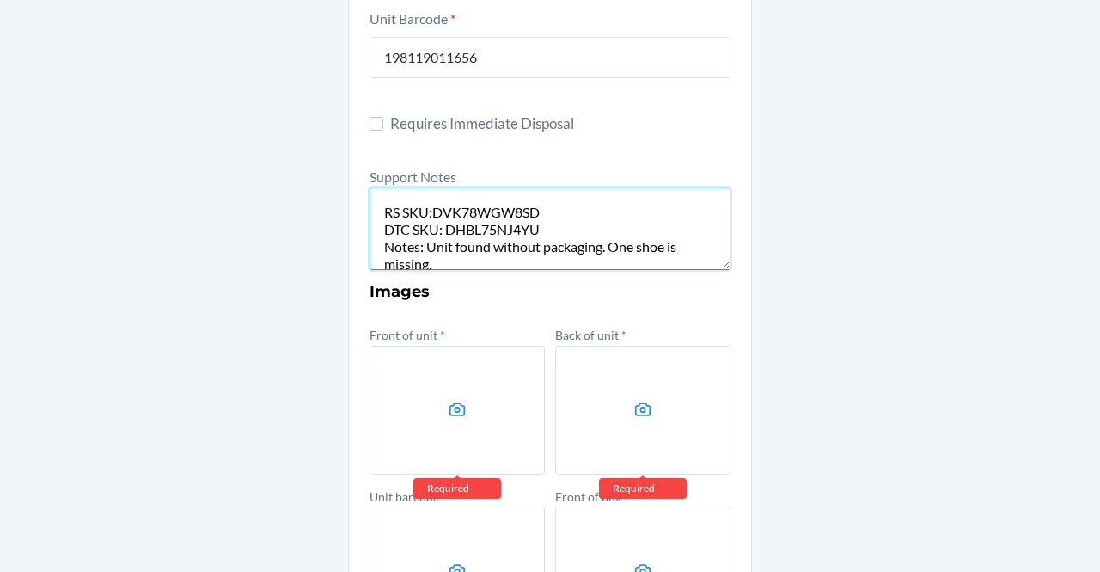
scroll to position [505, 0]
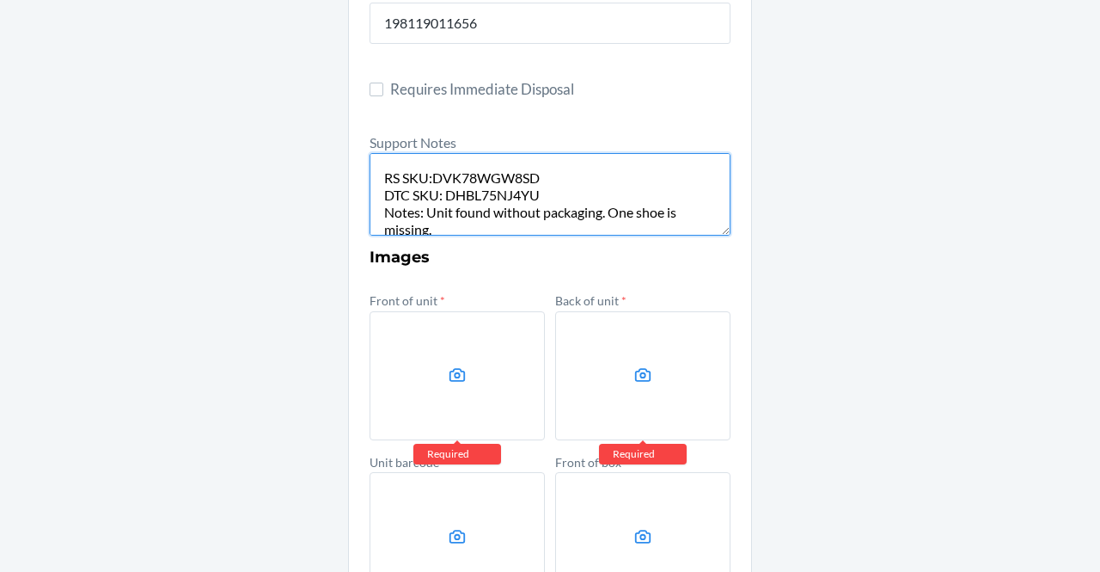
type textarea "FROM RESERVE STORAGE' RS SKU:DVK78WGW8SD DTC SKU: DHBL75NJ4YU Notes: Unit found…"
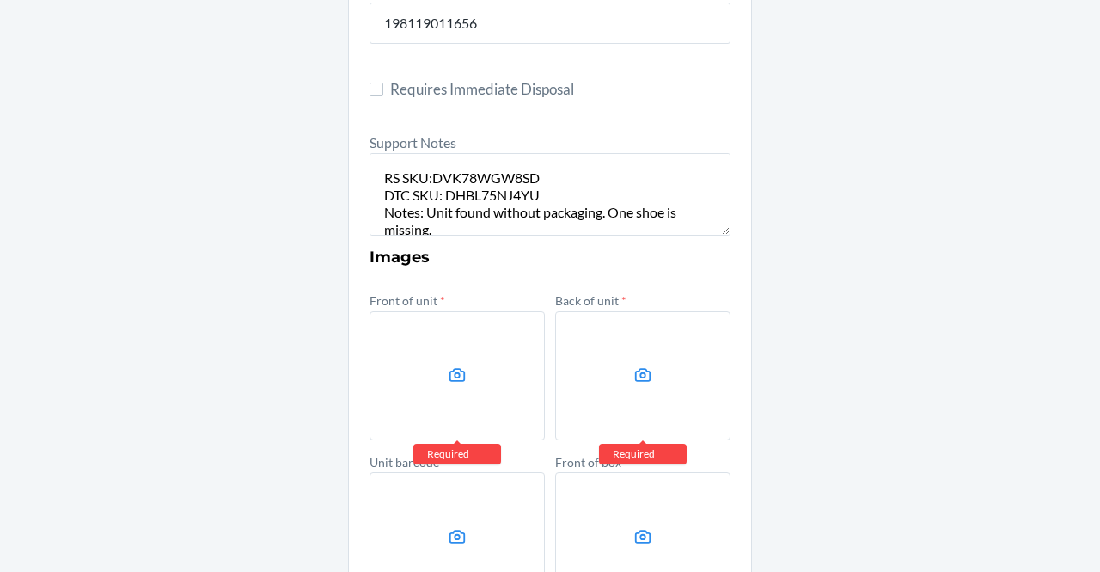
click at [426, 376] on label at bounding box center [457, 375] width 175 height 129
click at [0, 0] on input "file" at bounding box center [0, 0] width 0 height 0
click at [665, 360] on label at bounding box center [642, 375] width 175 height 129
click at [0, 0] on input "file" at bounding box center [0, 0] width 0 height 0
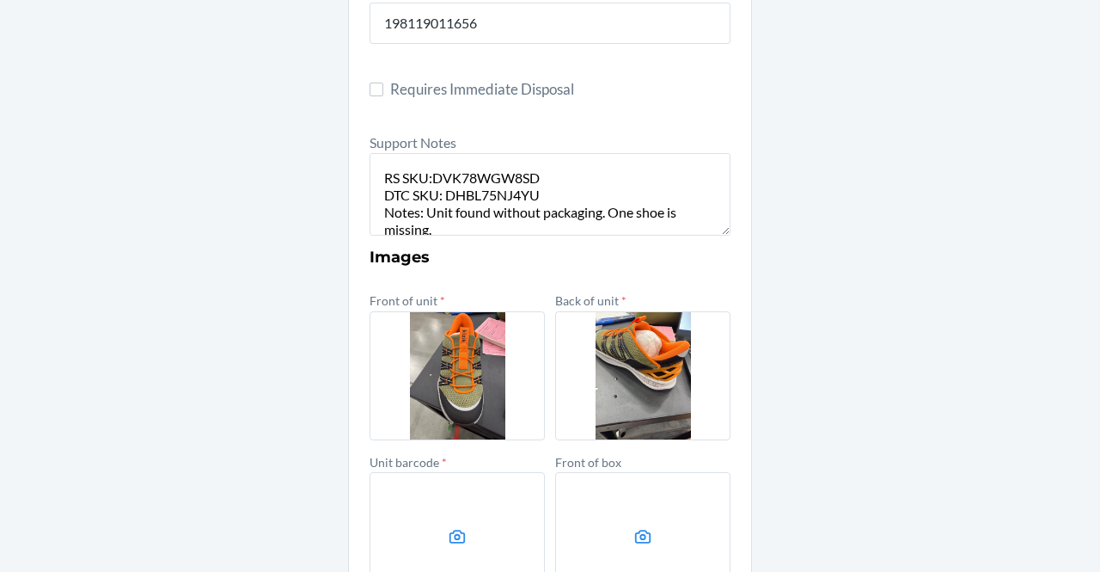
click at [452, 472] on label at bounding box center [457, 536] width 175 height 129
click at [0, 0] on input "file" at bounding box center [0, 0] width 0 height 0
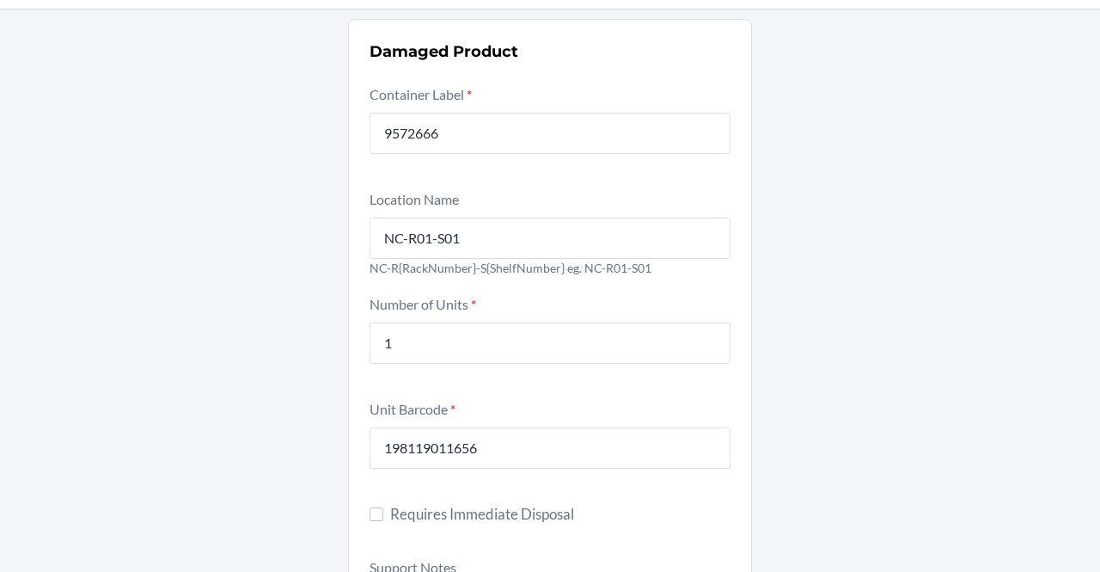
scroll to position [80, 0]
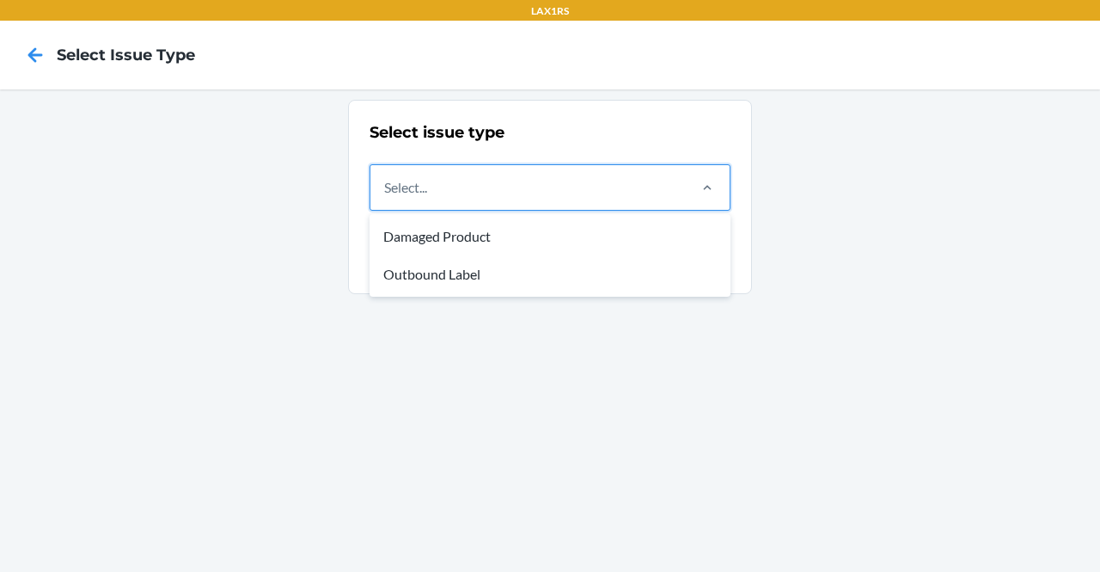
click at [674, 201] on div "Select..." at bounding box center [528, 187] width 315 height 45
click at [386, 198] on input "option Damaged Product focused, 1 of 2. 2 results available. Use Up and Down to…" at bounding box center [385, 187] width 2 height 21
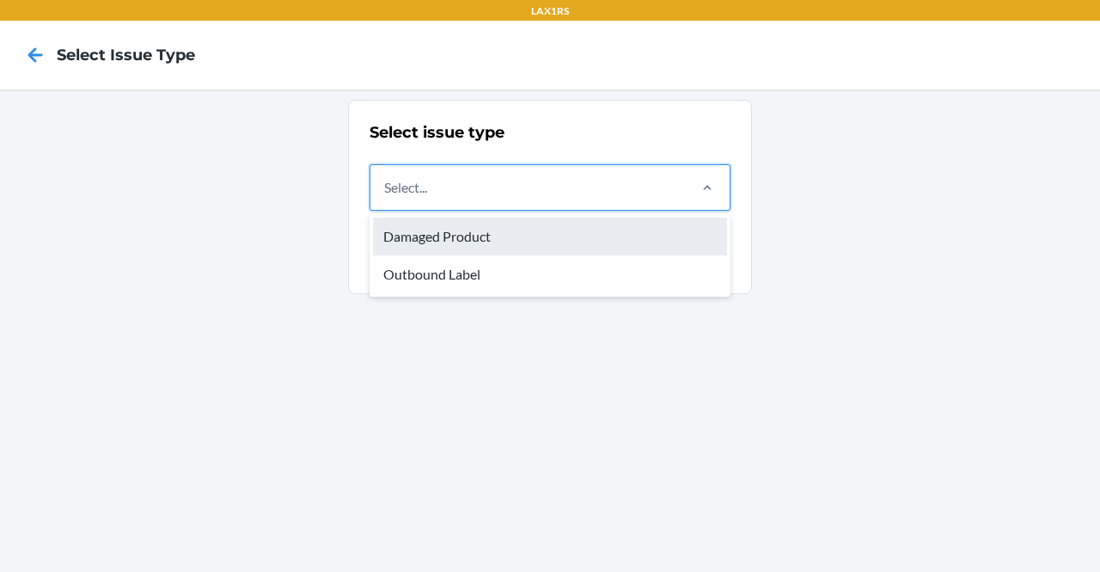
click at [509, 244] on div "Damaged Product" at bounding box center [550, 237] width 354 height 38
click at [386, 198] on input "option Damaged Product focused, 1 of 2. 2 results available. Use Up and Down to…" at bounding box center [385, 187] width 2 height 21
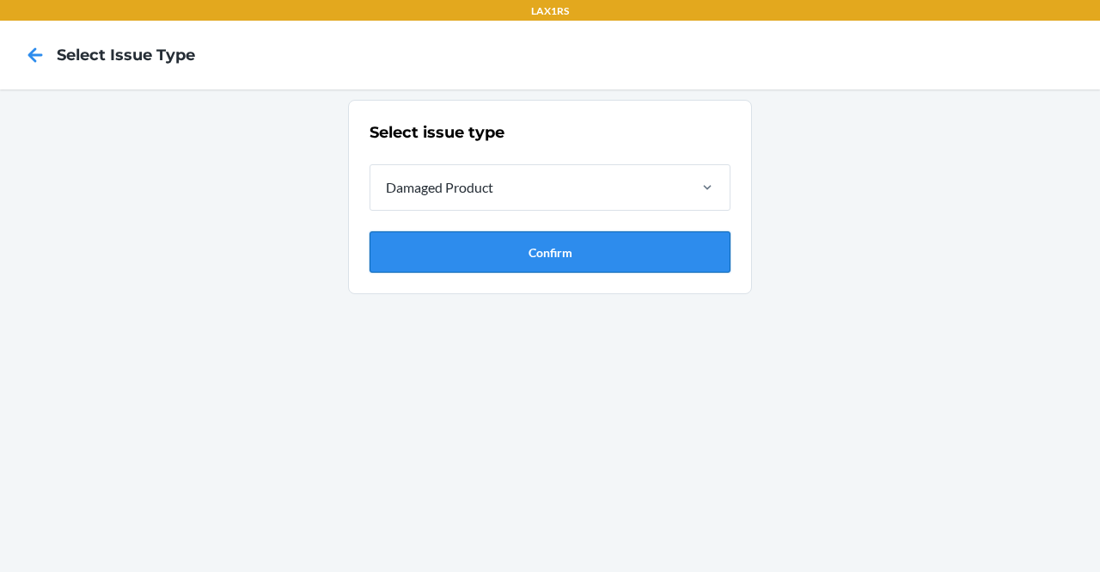
click at [501, 242] on button "Confirm" at bounding box center [550, 251] width 361 height 41
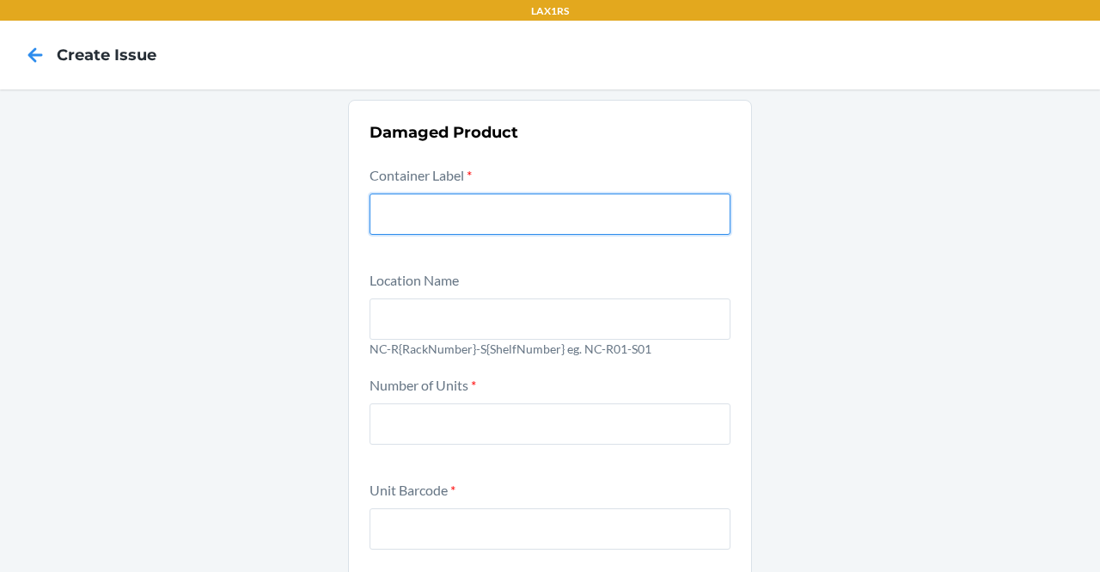
click at [473, 216] on input "text" at bounding box center [550, 213] width 361 height 41
paste input "9572666"
type input "9572666"
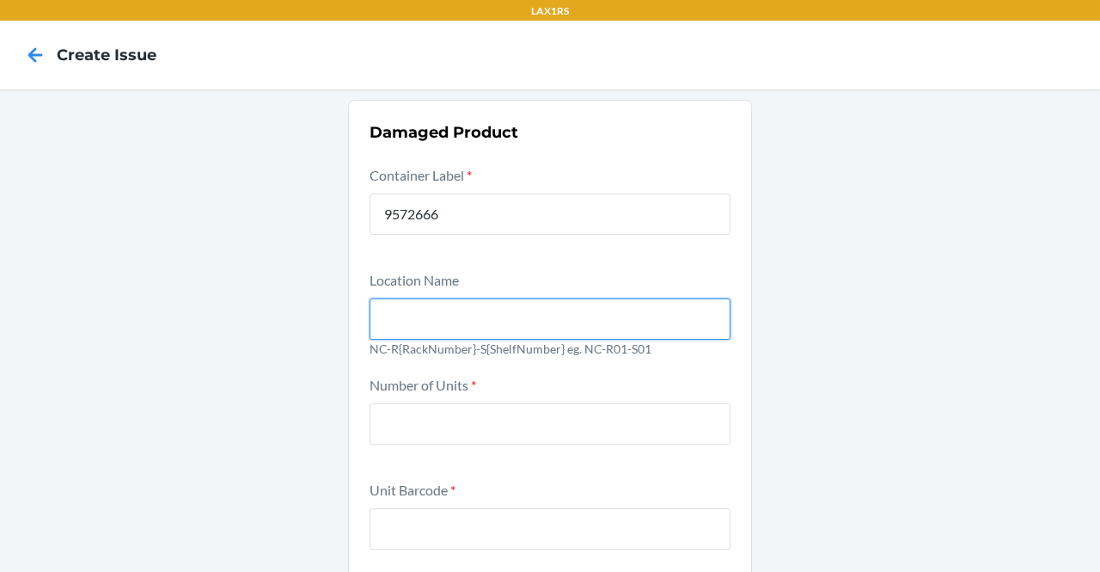
click at [487, 316] on input "text" at bounding box center [550, 318] width 361 height 41
type input "NC-R01-S01"
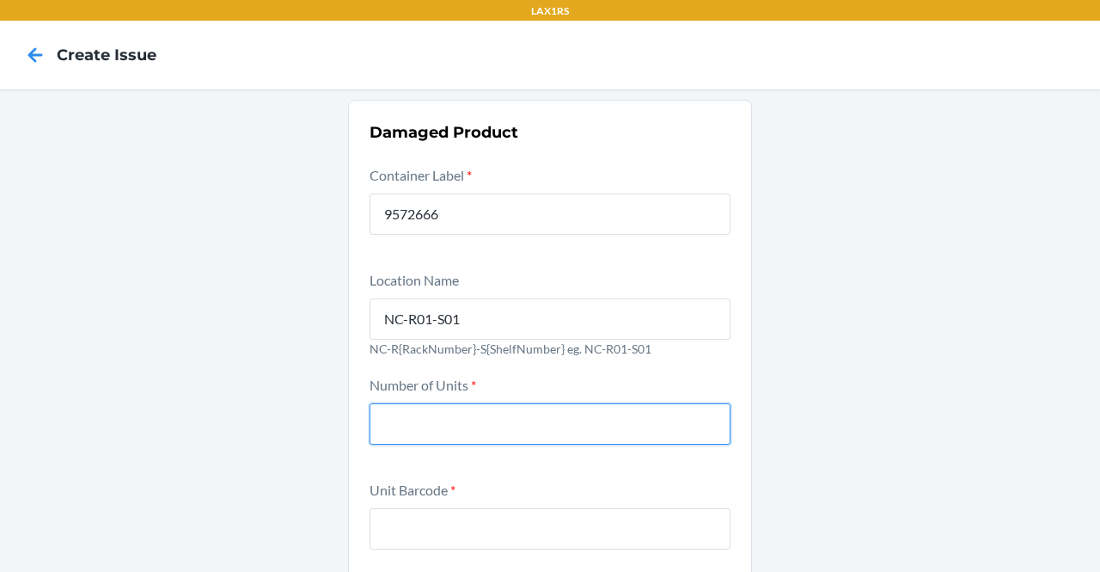
click at [473, 432] on input "number" at bounding box center [550, 423] width 361 height 41
type input "1"
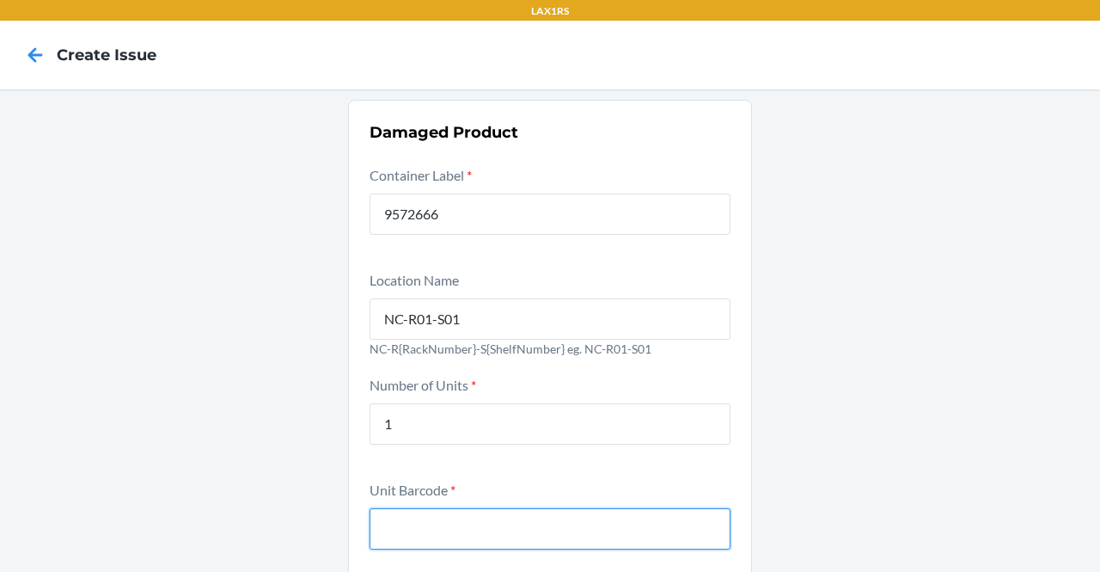
click at [392, 513] on input "text" at bounding box center [550, 528] width 361 height 41
paste input "00198119011656"
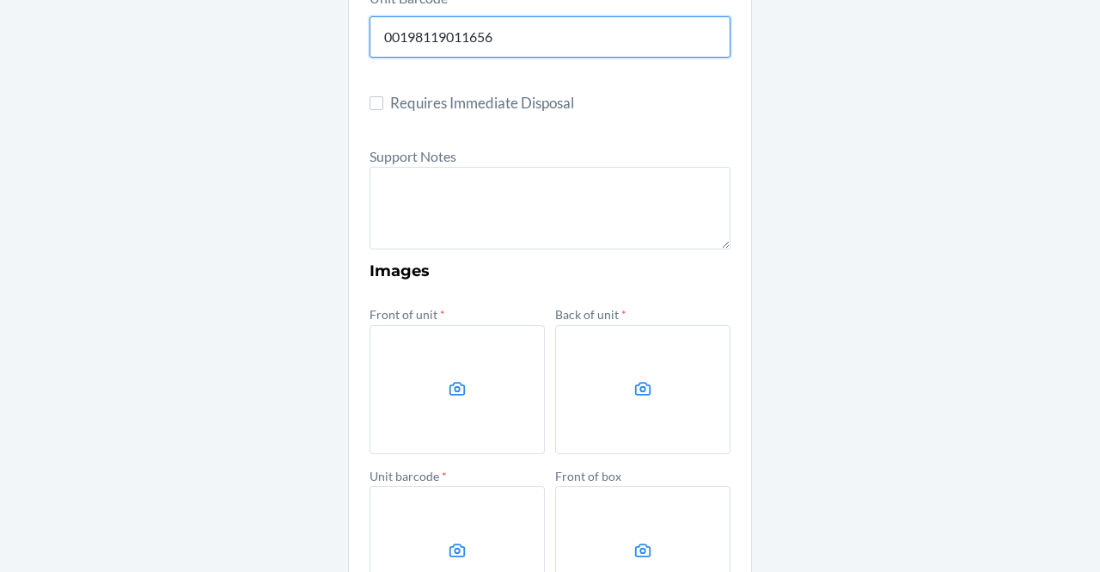
scroll to position [514, 0]
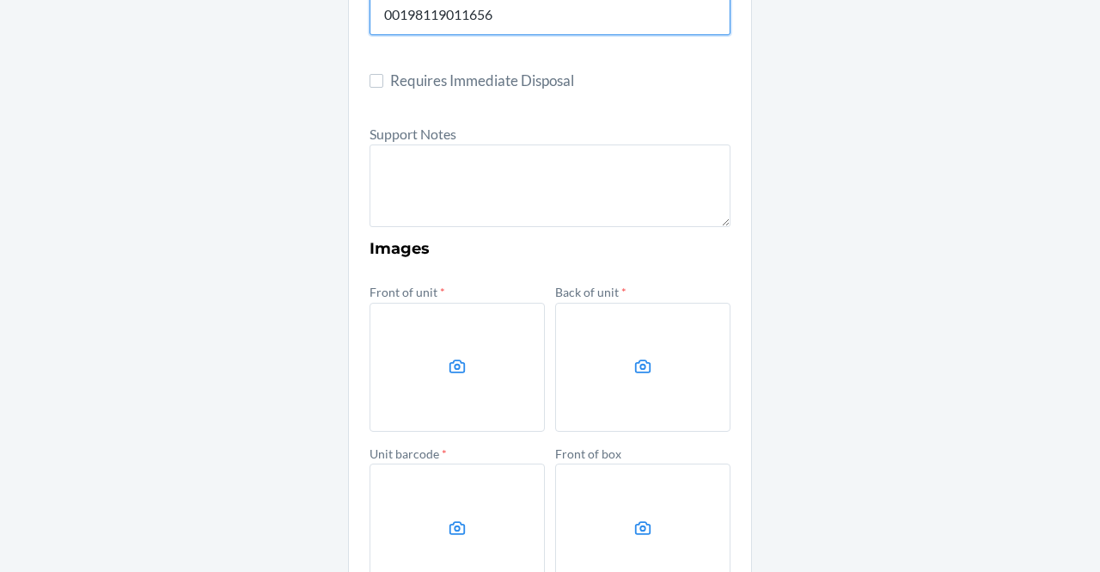
type input "00198119011656"
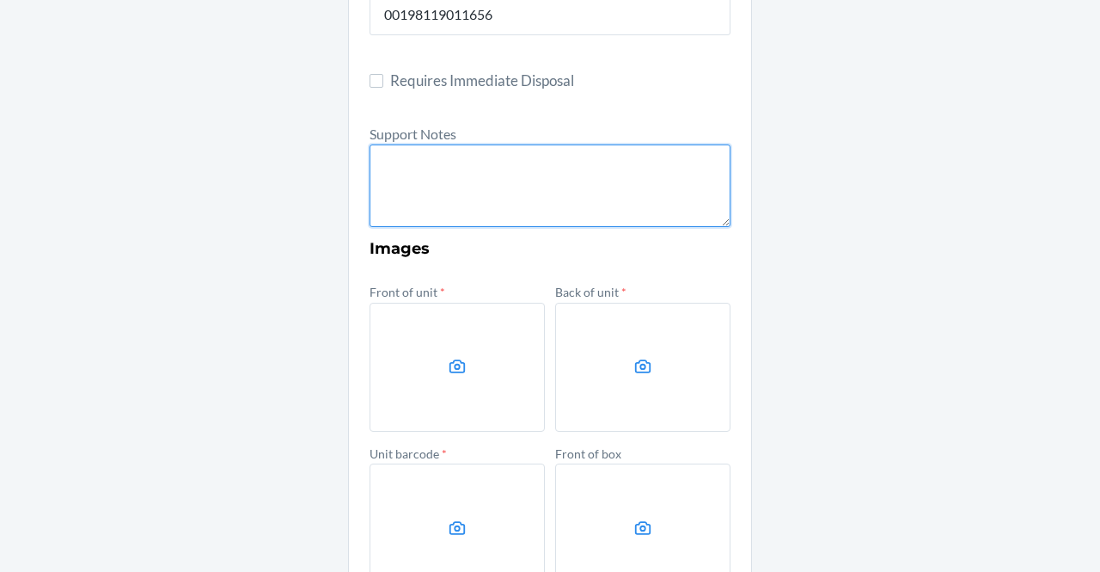
click at [526, 168] on textarea at bounding box center [550, 185] width 361 height 83
click at [430, 180] on textarea at bounding box center [550, 185] width 361 height 83
paste textarea "FROM RESERVE STORAGE' RS SKU: DTC SKU: Notes:Unit found without packaging. One …"
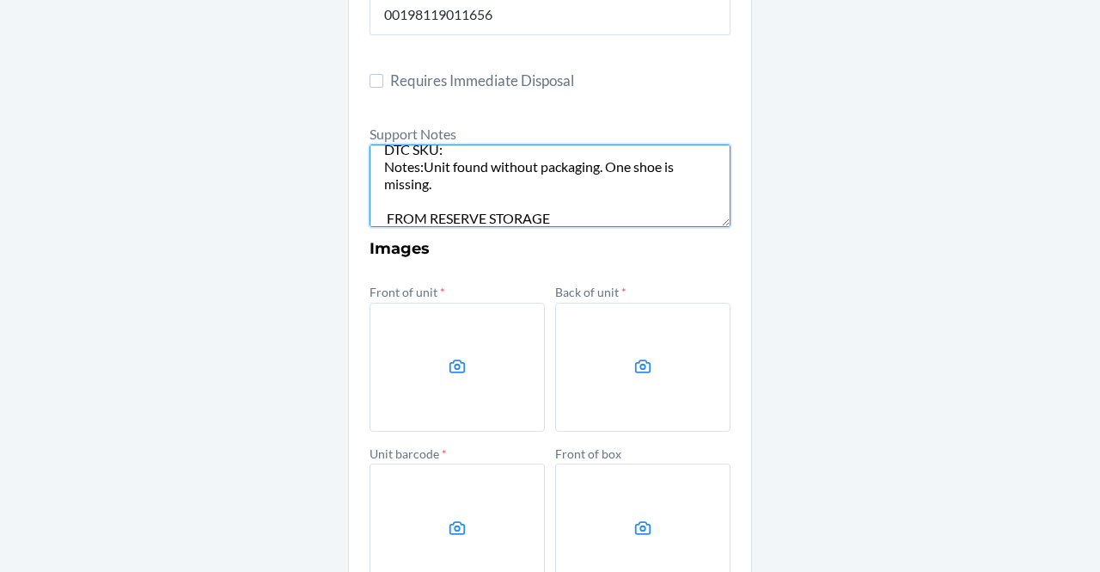
click at [416, 167] on textarea "FROM RESERVE STORAGE' RS SKU: DTC SKU: Notes:Unit found without packaging. One …" at bounding box center [550, 185] width 361 height 83
click at [446, 149] on textarea "FROM RESERVE STORAGE' RS SKU: DTC SKU: Notes: Unit found without packaging. One…" at bounding box center [550, 185] width 361 height 83
paste textarea "DHBL75NJ4YU"
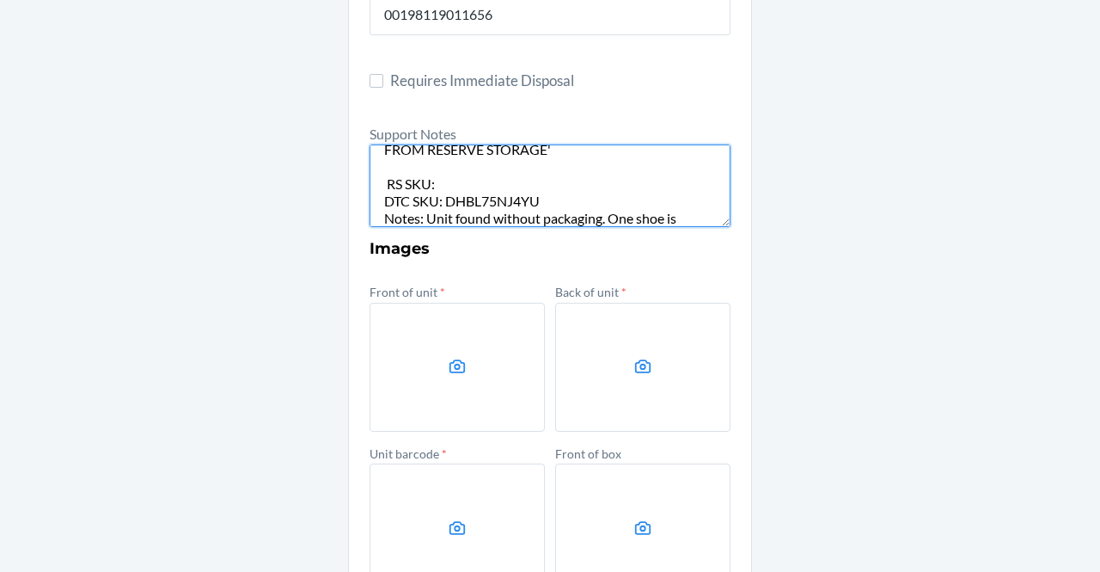
scroll to position [0, 0]
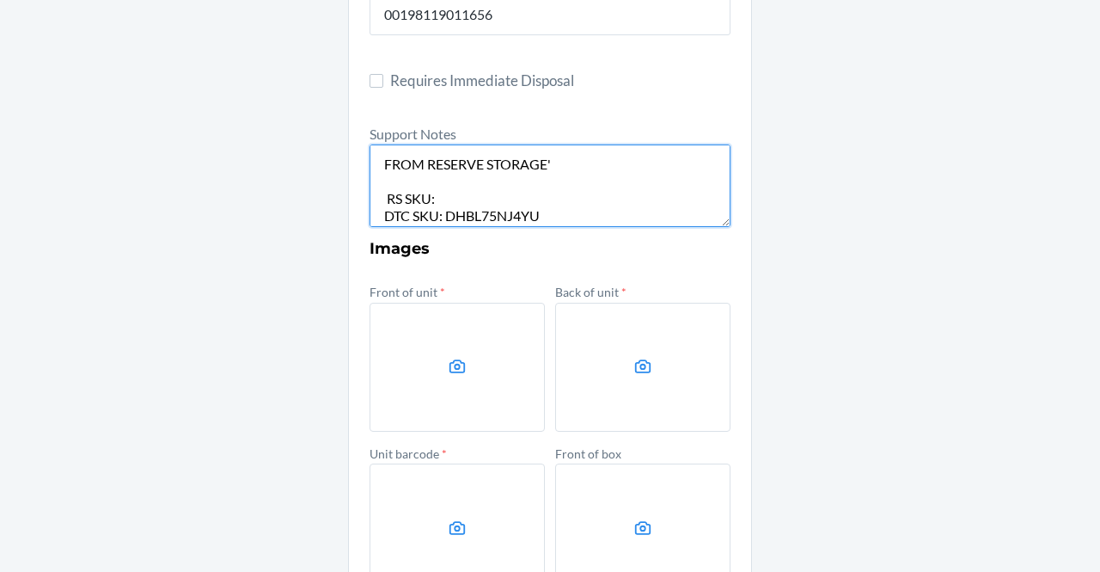
click at [438, 205] on textarea "FROM RESERVE STORAGE' RS SKU: DTC SKU: DHBL75NJ4YU Notes: Unit found without pa…" at bounding box center [550, 185] width 361 height 83
paste textarea "DVK78WGW8SD"
click at [380, 195] on textarea "FROM RESERVE STORAGE' RS SKU: DVK78WGW8SD DTC SKU: DHBL75NJ4YU Notes: Unit foun…" at bounding box center [550, 185] width 361 height 83
type textarea "FROM RESERVE STORAGE' RS SKU: DVK78WGW8SD DTC SKU: DHBL75NJ4YU Notes: Unit foun…"
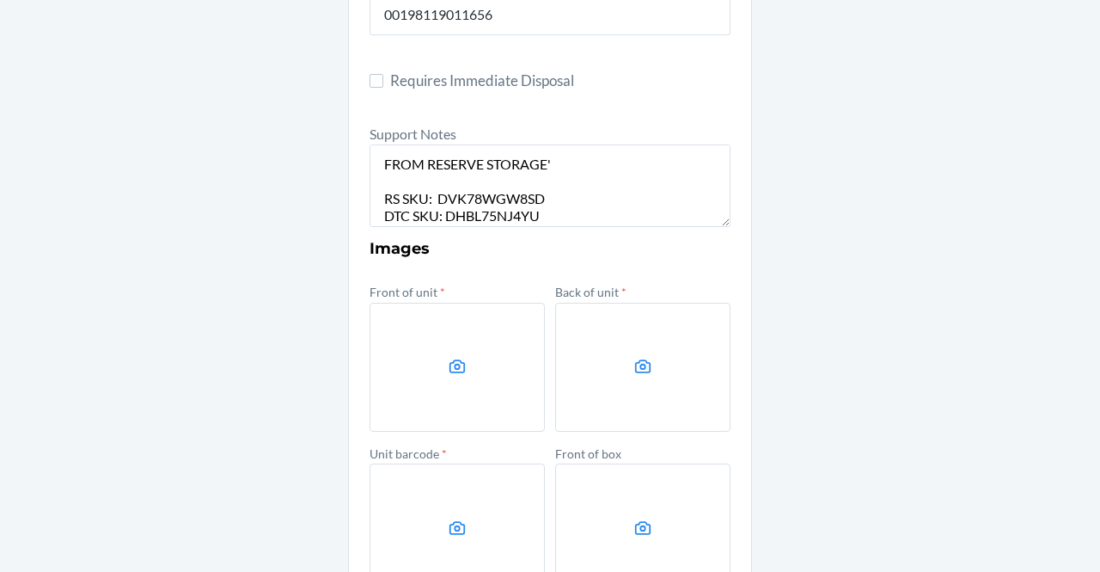
click at [448, 358] on icon at bounding box center [458, 367] width 20 height 20
click at [0, 0] on input "file" at bounding box center [0, 0] width 0 height 0
click at [572, 356] on label at bounding box center [642, 367] width 175 height 129
click at [0, 0] on input "file" at bounding box center [0, 0] width 0 height 0
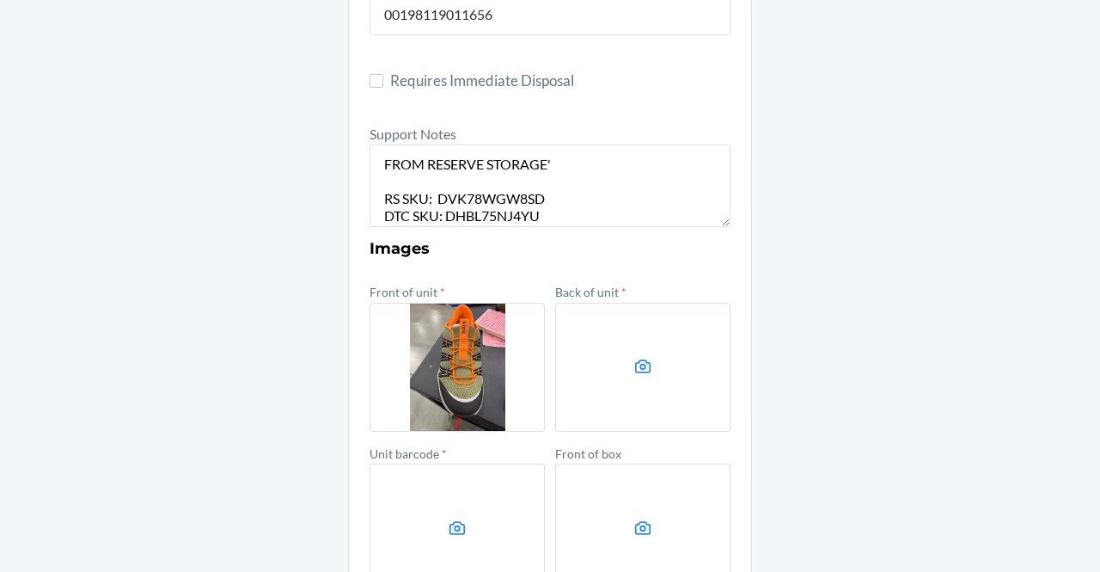
click at [469, 518] on label at bounding box center [457, 527] width 175 height 129
click at [0, 0] on input "file" at bounding box center [0, 0] width 0 height 0
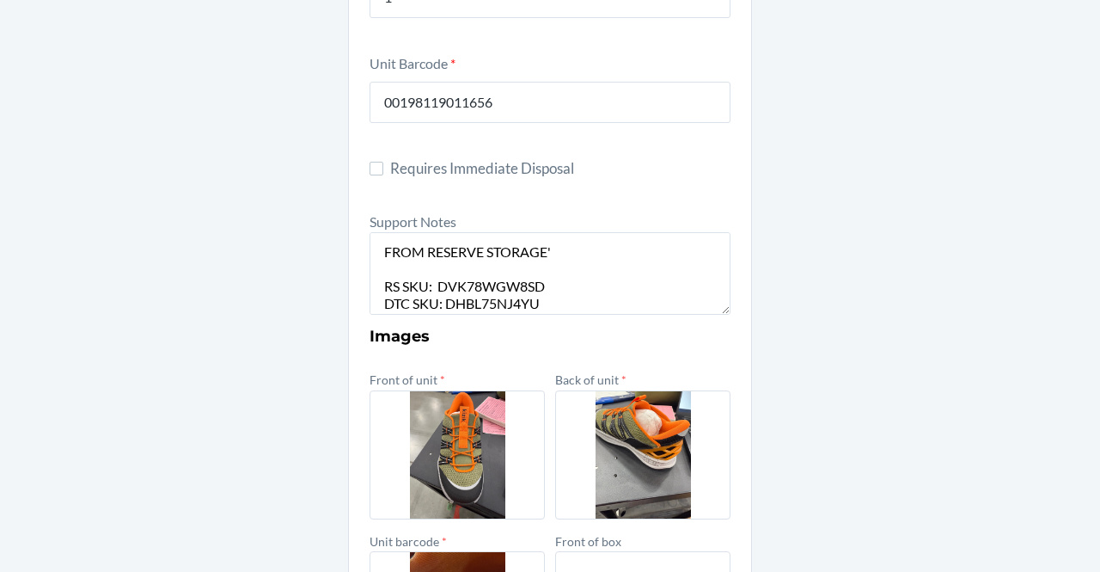
scroll to position [788, 0]
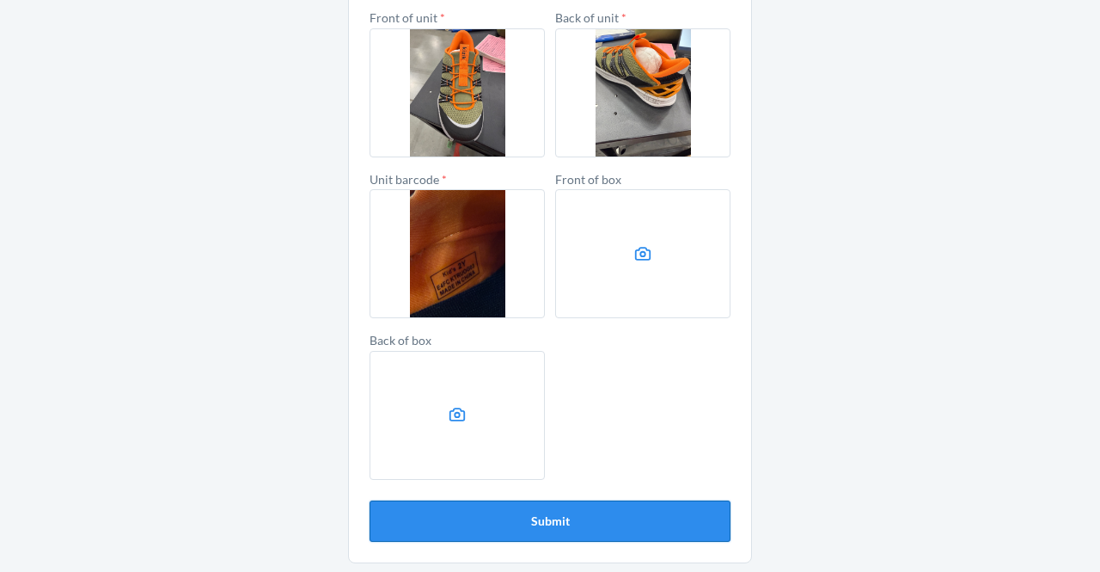
click at [543, 527] on button "Submit" at bounding box center [550, 520] width 361 height 41
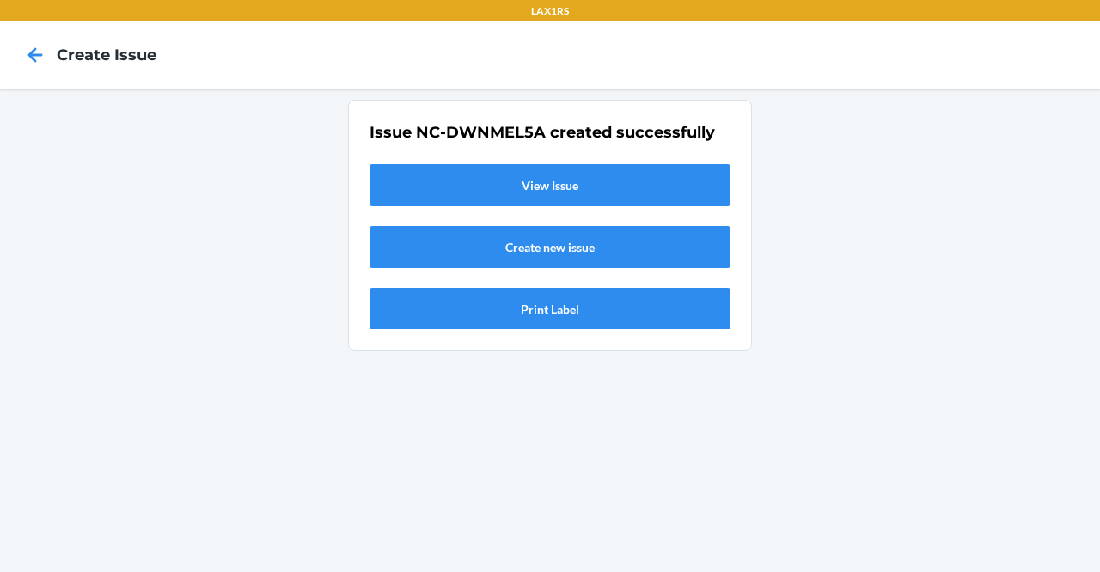
scroll to position [0, 0]
click at [488, 171] on link "View Issue" at bounding box center [550, 184] width 361 height 41
